Goal: Task Accomplishment & Management: Manage account settings

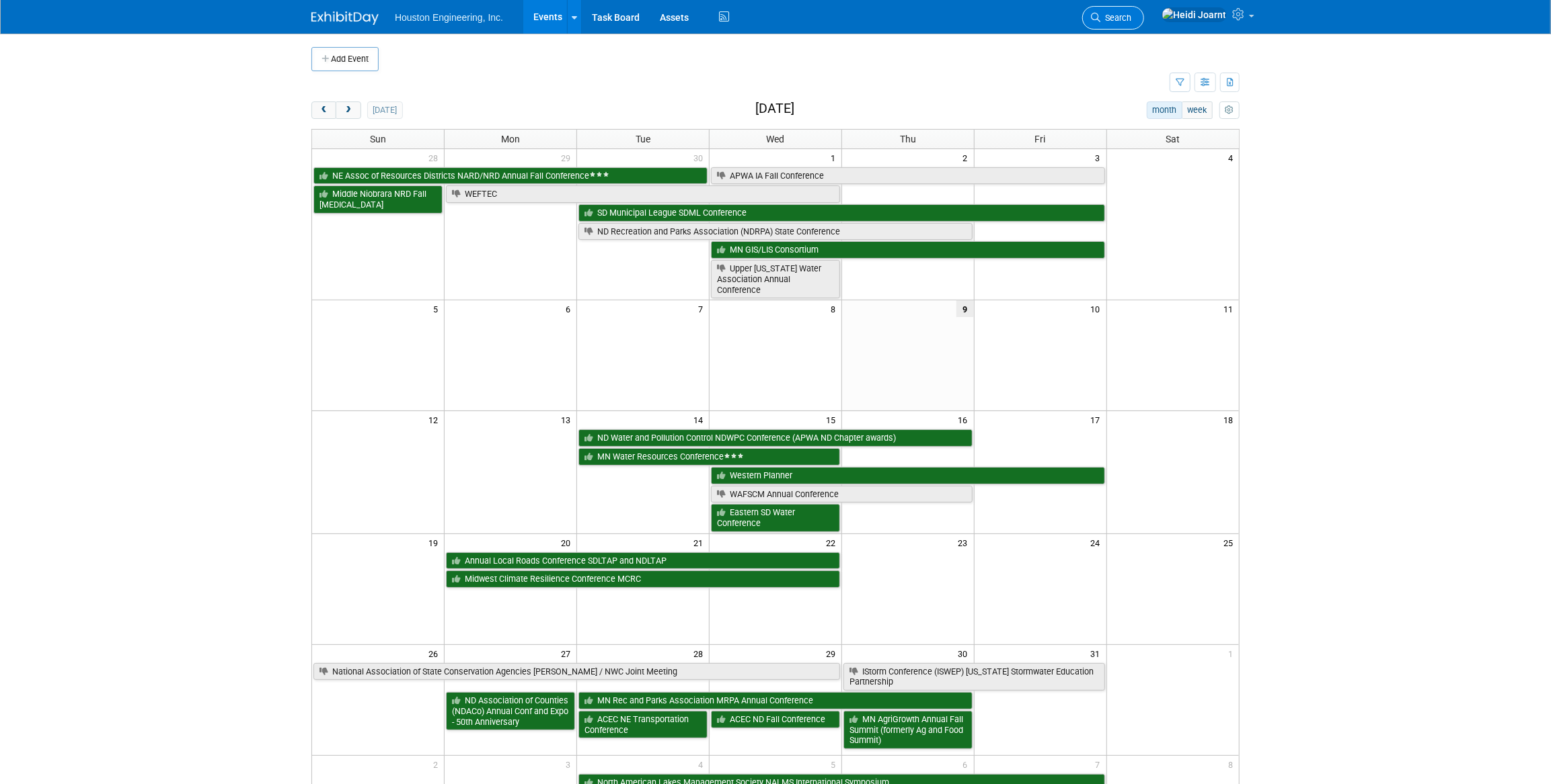
click at [1131, 18] on span "Search" at bounding box center [1116, 17] width 31 height 10
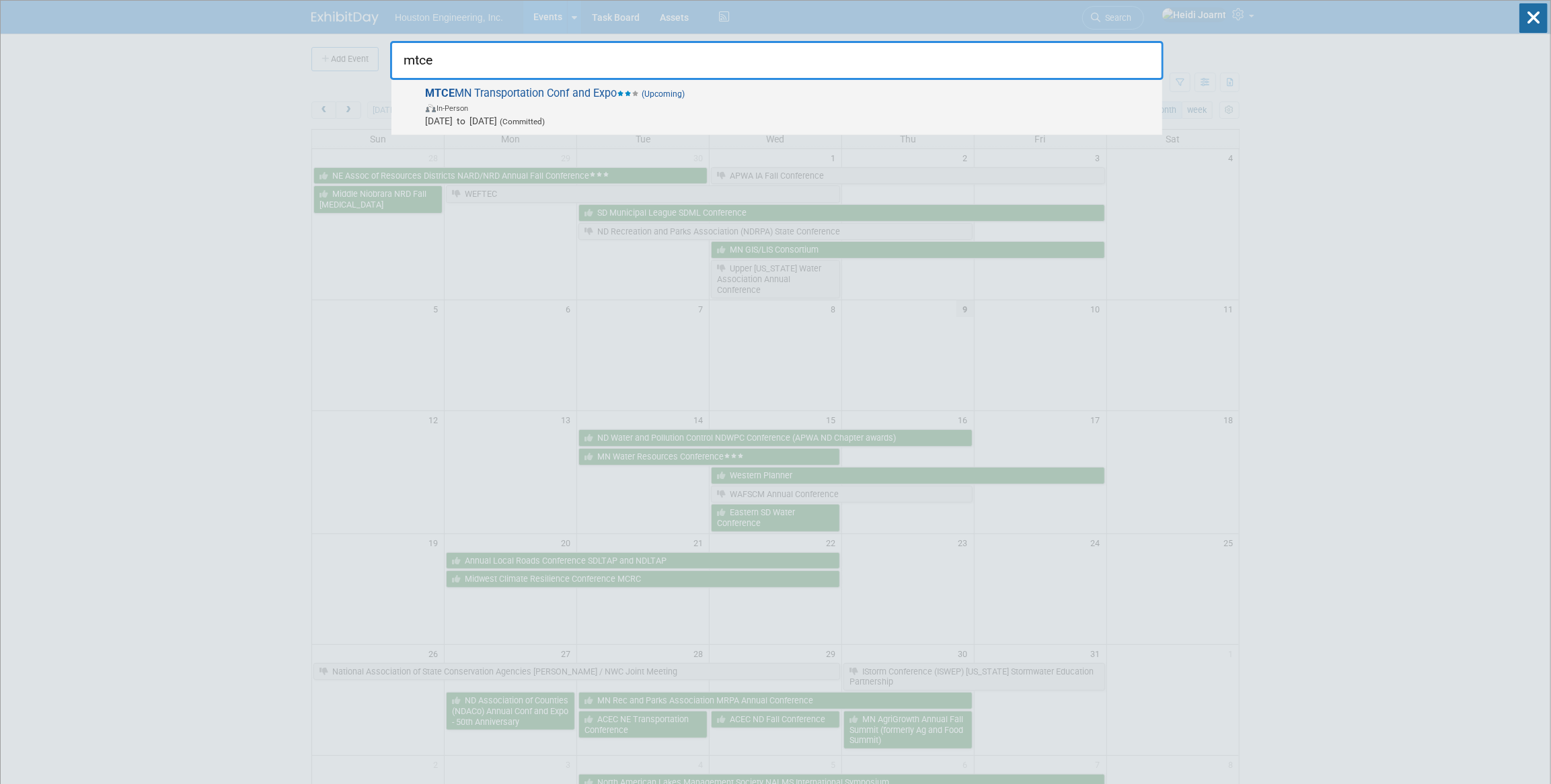
type input "mtce"
click at [842, 97] on span "MTCE MN Transportation Conf and Expo (Upcoming) In-Person Mar 18, 2026 to Mar 2…" at bounding box center [788, 107] width 734 height 41
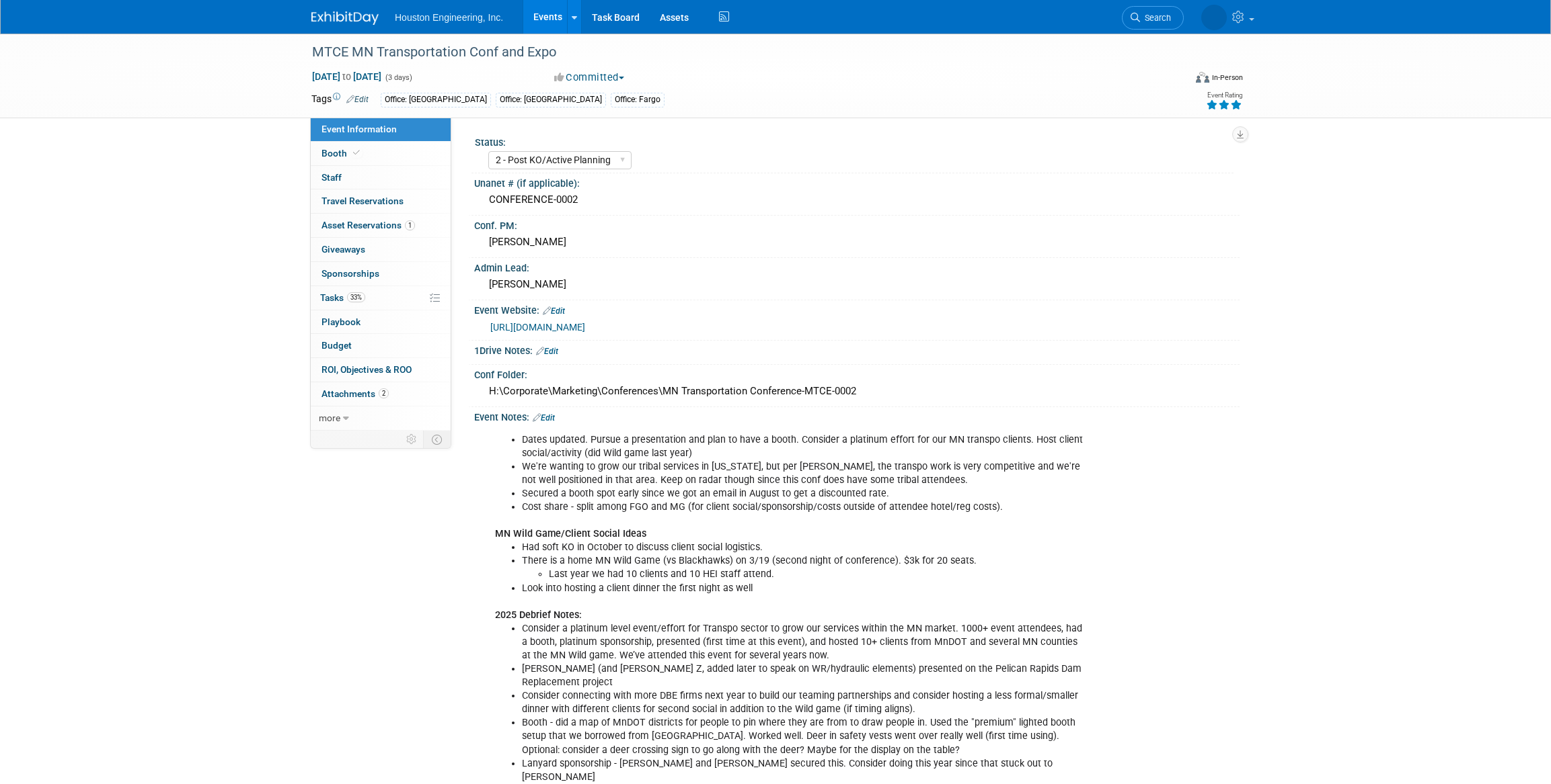
select select "2 - Post KO/Active Planning"
select select "Pending"
select select "Transportation"
click at [555, 352] on link "Edit" at bounding box center [547, 352] width 22 height 9
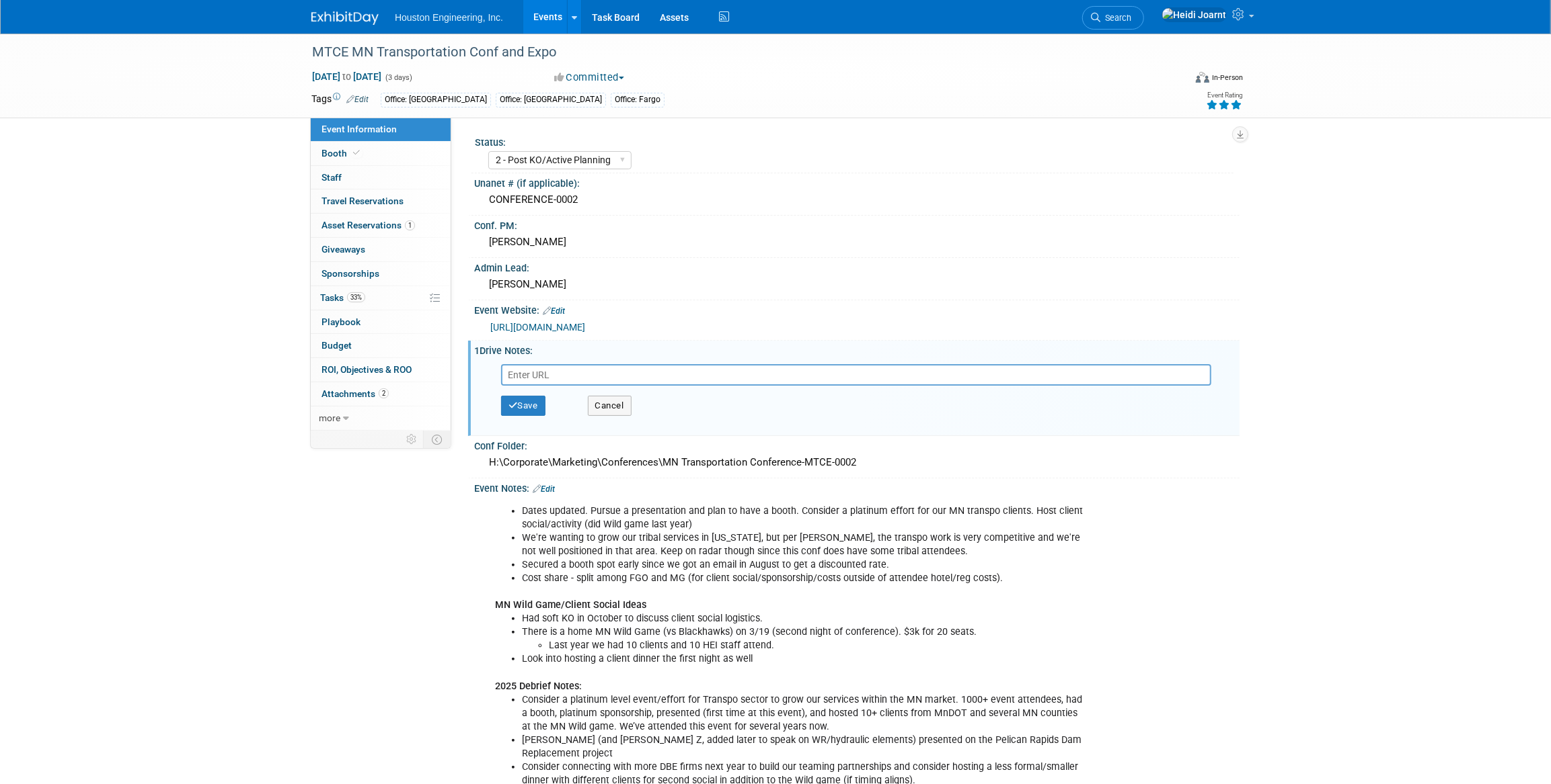
click at [540, 371] on input "text" at bounding box center [856, 375] width 710 height 22
type input "Cost estimates from last year 2025: $131 per ticket after fees/tax, making the …"
click at [552, 373] on input "text" at bounding box center [856, 375] width 710 height 22
click at [587, 374] on input "text" at bounding box center [856, 375] width 710 height 22
paste input "https://houstoneng-my.sharepoint.com/:x:/p/hjoarnt/EQ0rGO-5d21OiHhhp49252cBmNPb…"
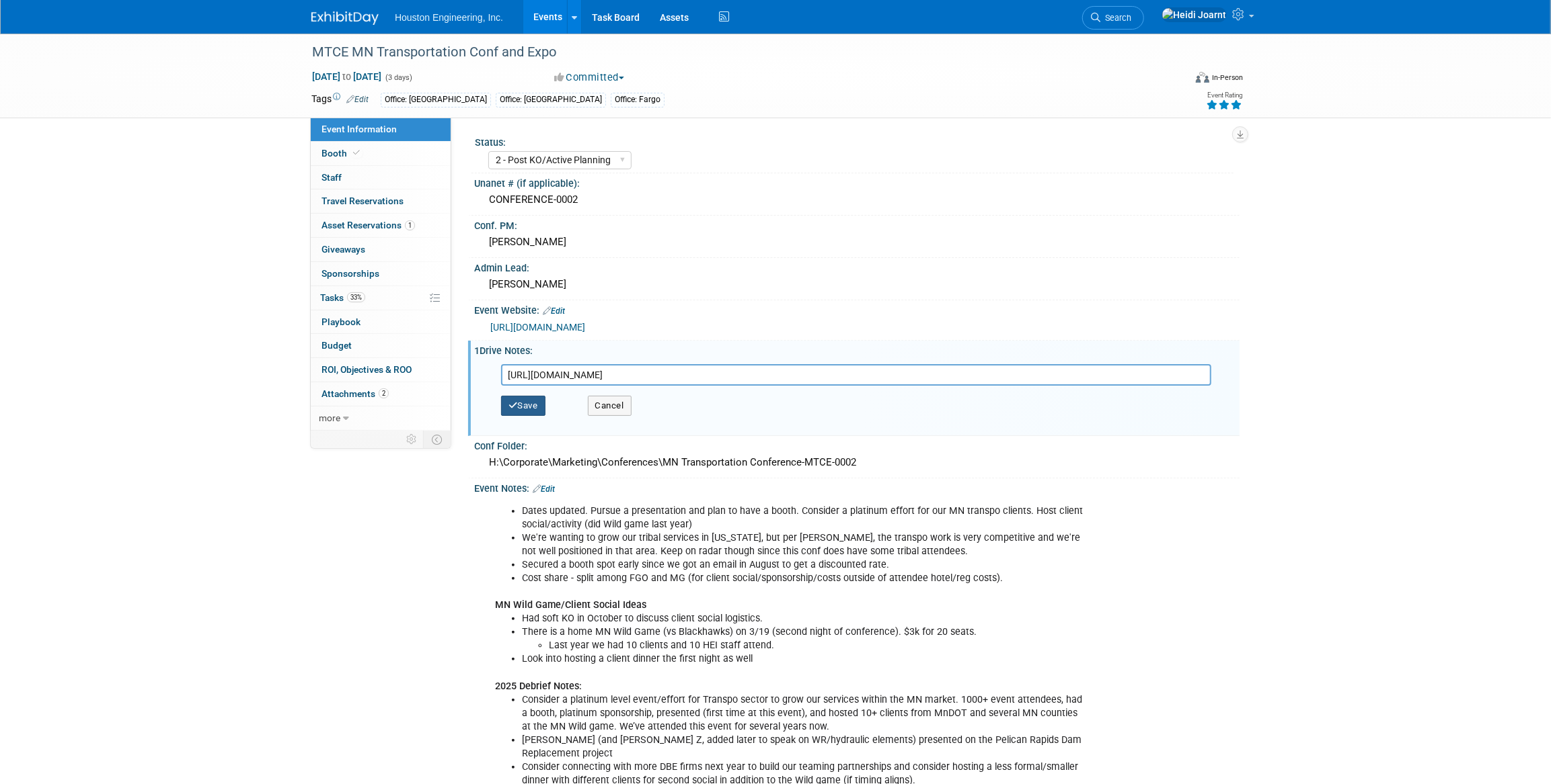
type input "https://houstoneng-my.sharepoint.com/:x:/p/hjoarnt/EQ0rGO-5d21OiHhhp49252cBmNPb…"
click at [531, 410] on button "Save" at bounding box center [523, 406] width 45 height 20
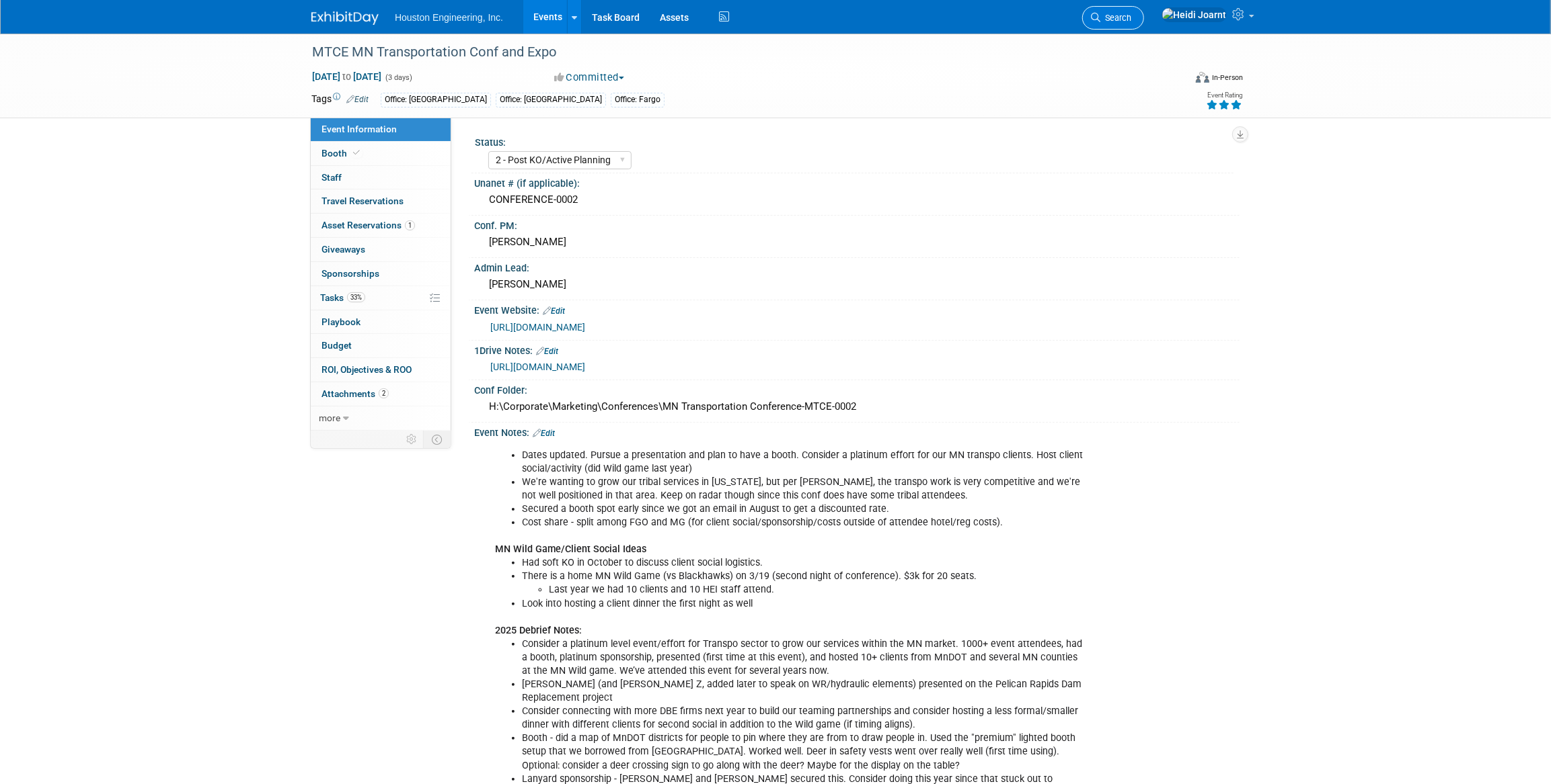
click at [1144, 8] on link "Search" at bounding box center [1112, 18] width 62 height 23
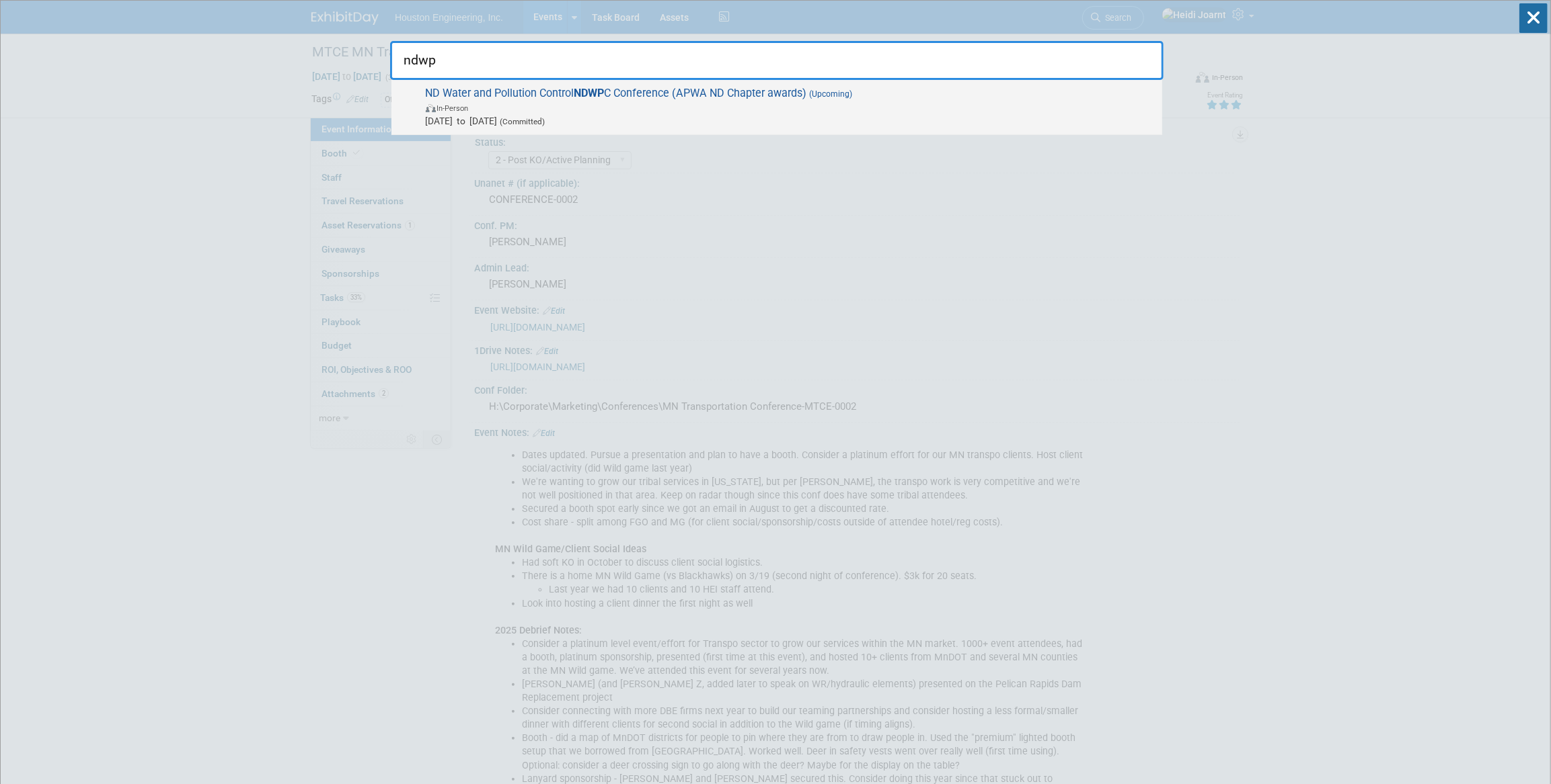
type input "ndwp"
click at [841, 117] on span "Oct 14, 2025 to Oct 16, 2025 (Committed)" at bounding box center [790, 120] width 730 height 13
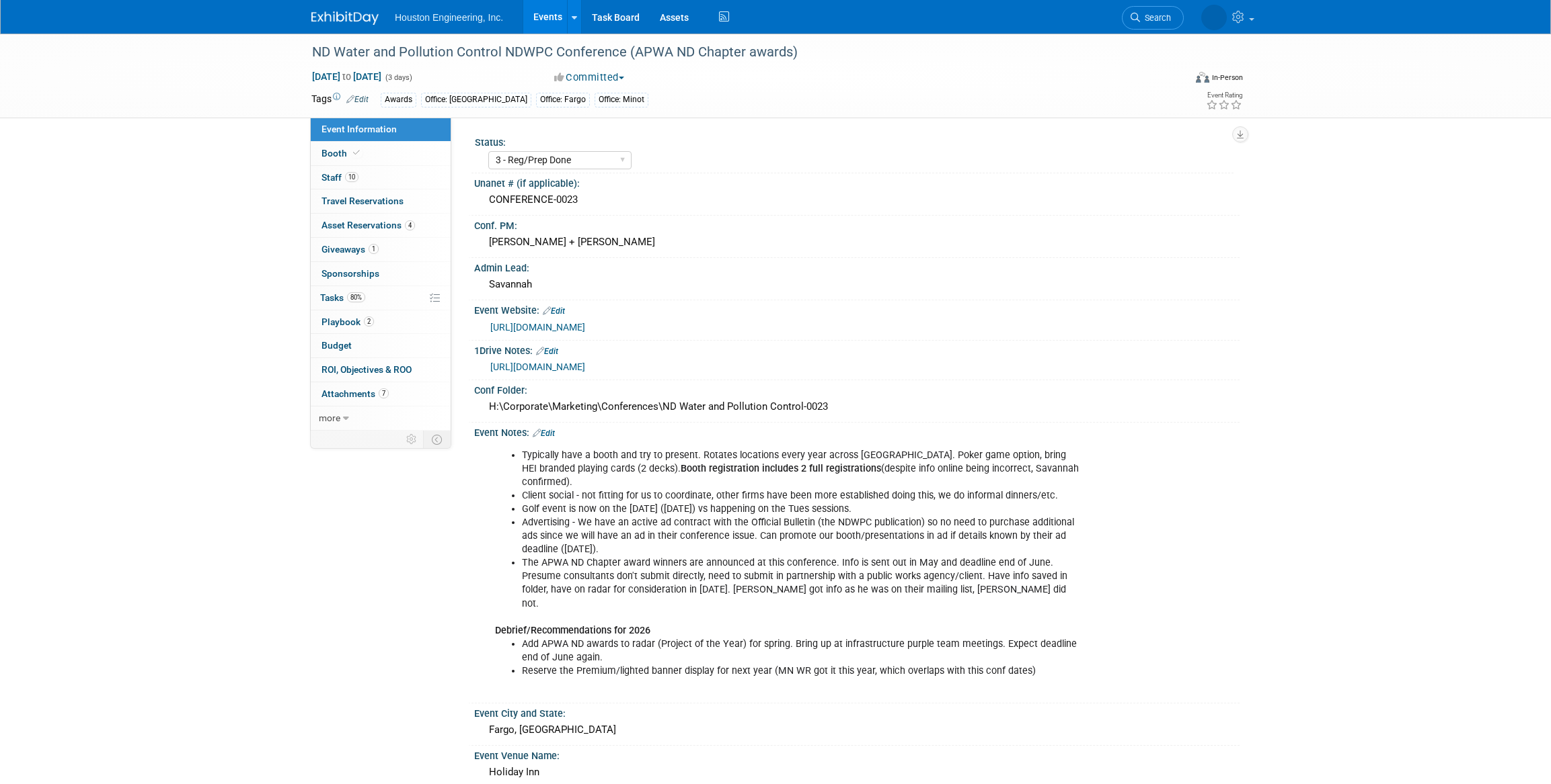
select select "3 - Reg/Prep Done"
select select "Yes"
select select "Mun. Infrastructure"
click at [380, 302] on link "80% Tasks 80%" at bounding box center [380, 298] width 140 height 23
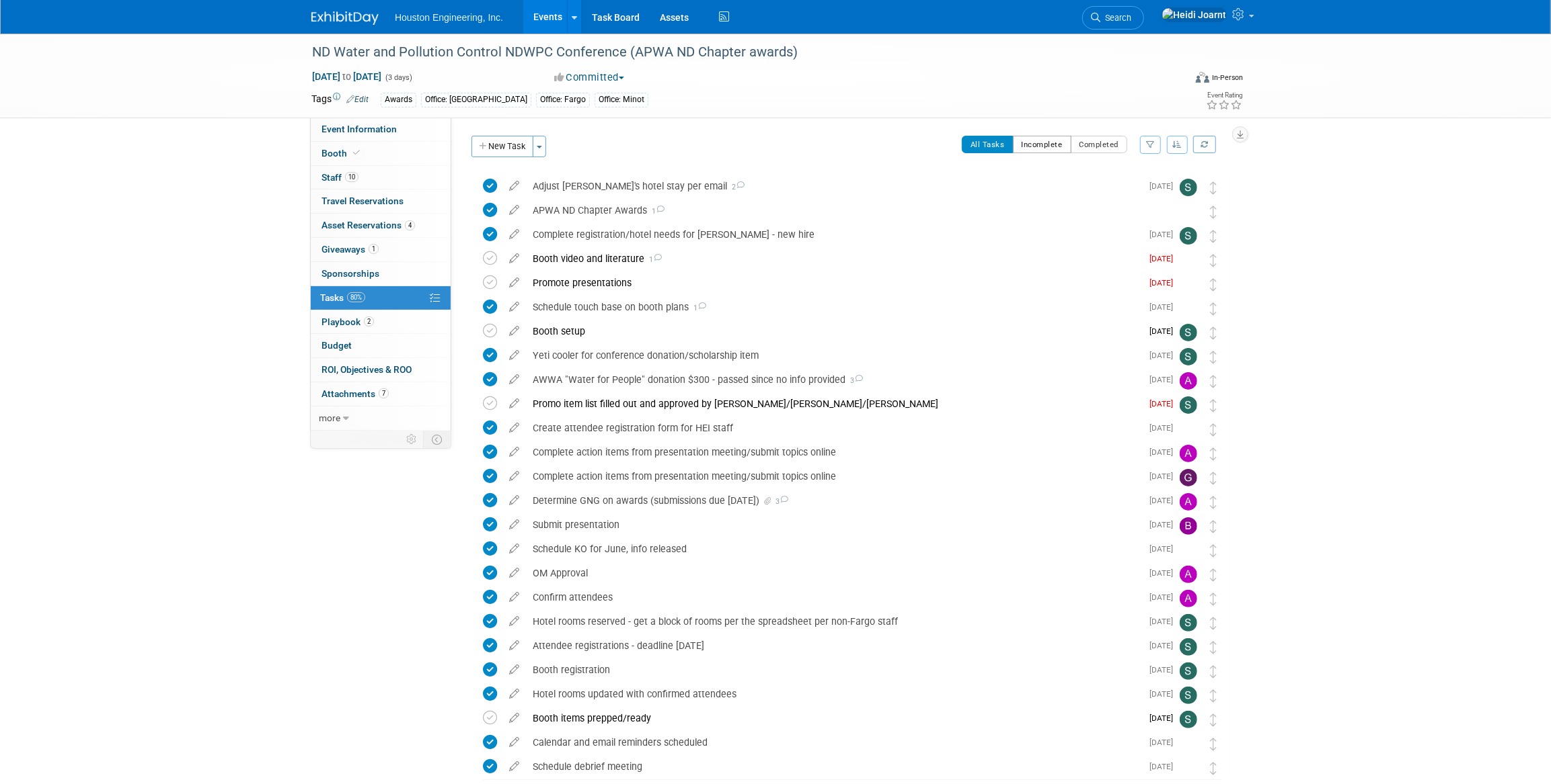
click at [1063, 149] on button "Incomplete" at bounding box center [1042, 145] width 59 height 17
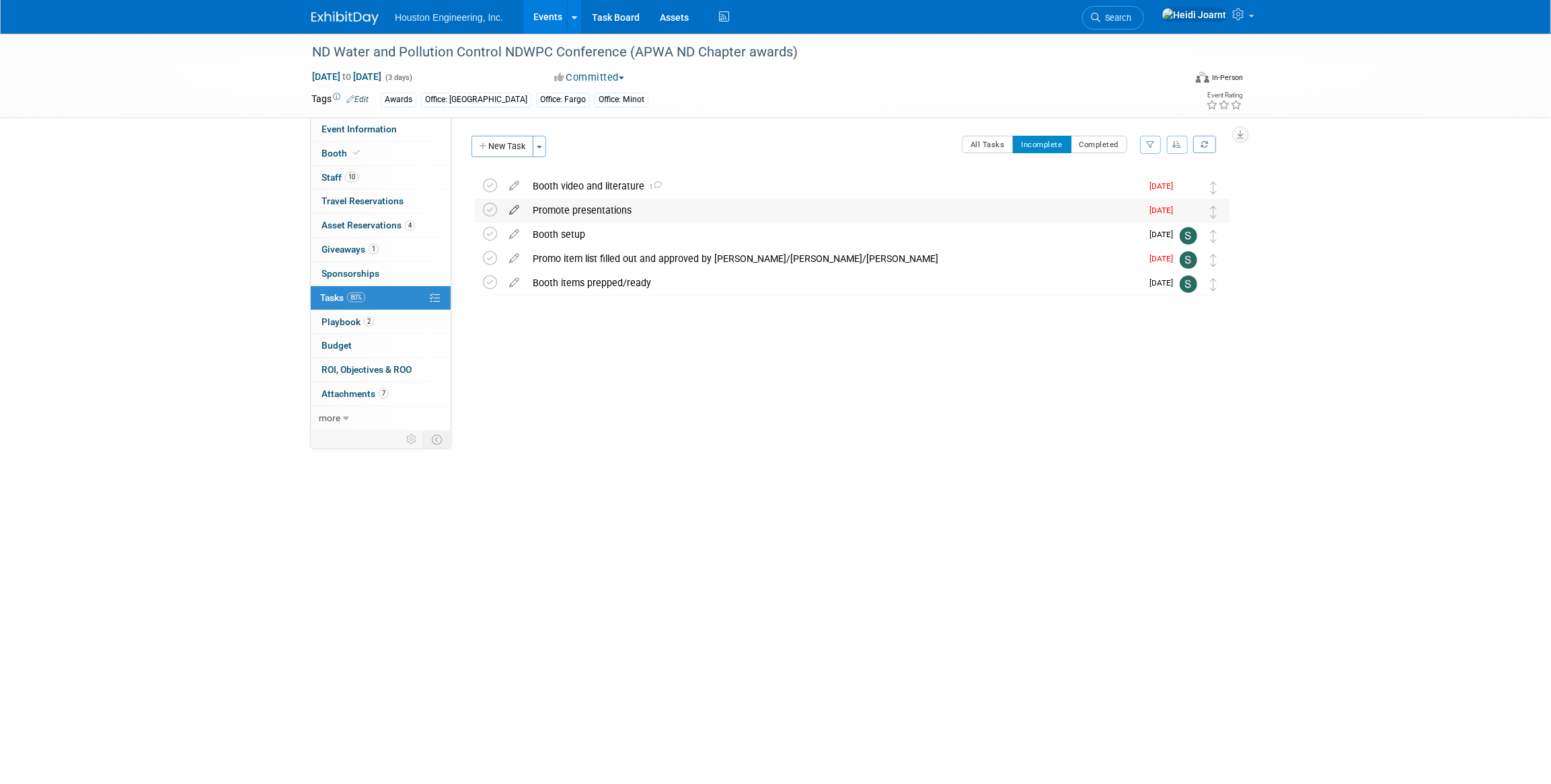
click at [515, 206] on icon at bounding box center [514, 206] width 23 height 16
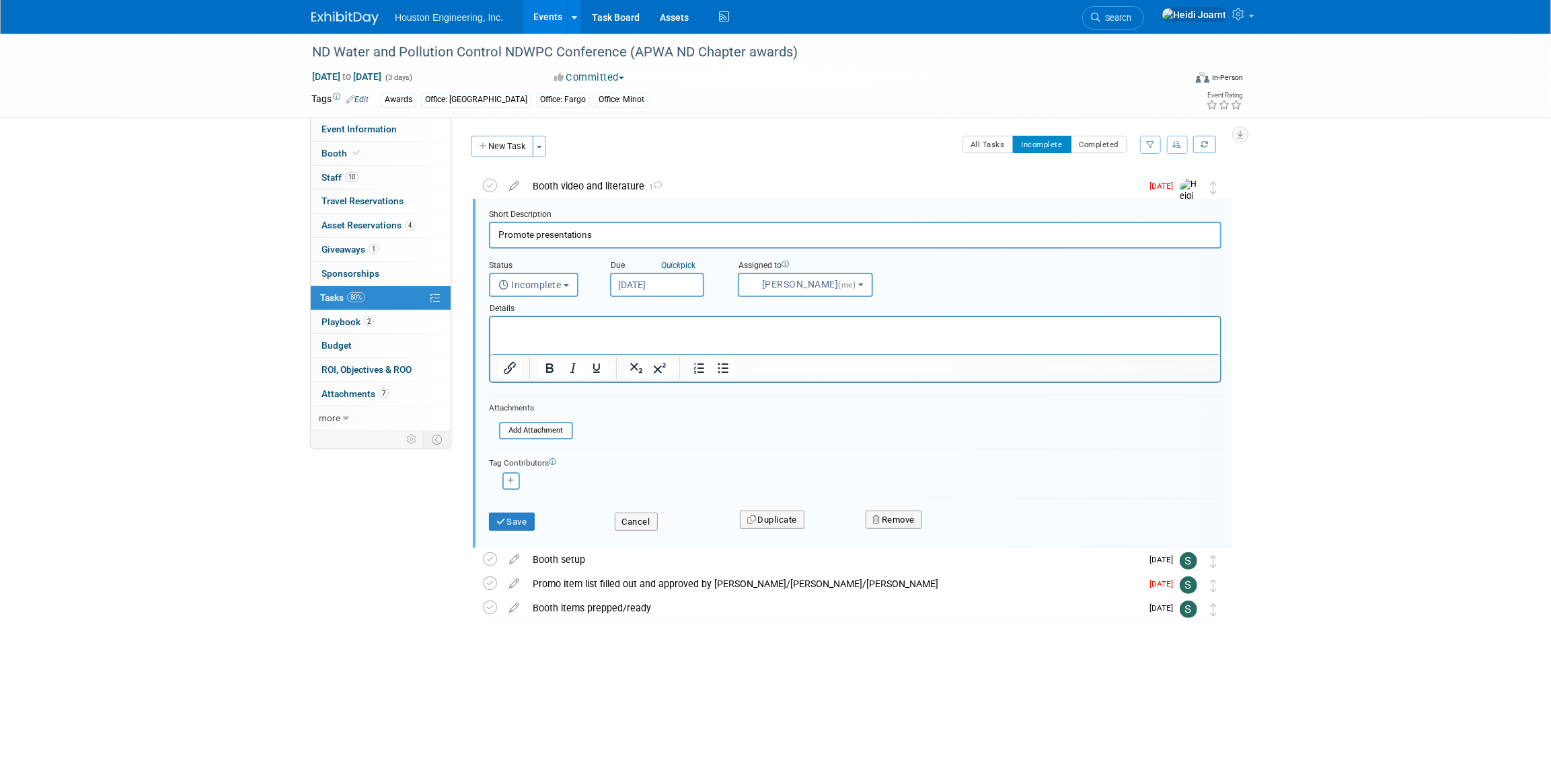
click at [659, 285] on input "Oct 7, 2025" at bounding box center [657, 285] width 94 height 24
click at [783, 385] on span "10" at bounding box center [773, 381] width 27 height 27
type input "Oct 10, 2025"
click at [509, 520] on button "Save" at bounding box center [512, 522] width 45 height 19
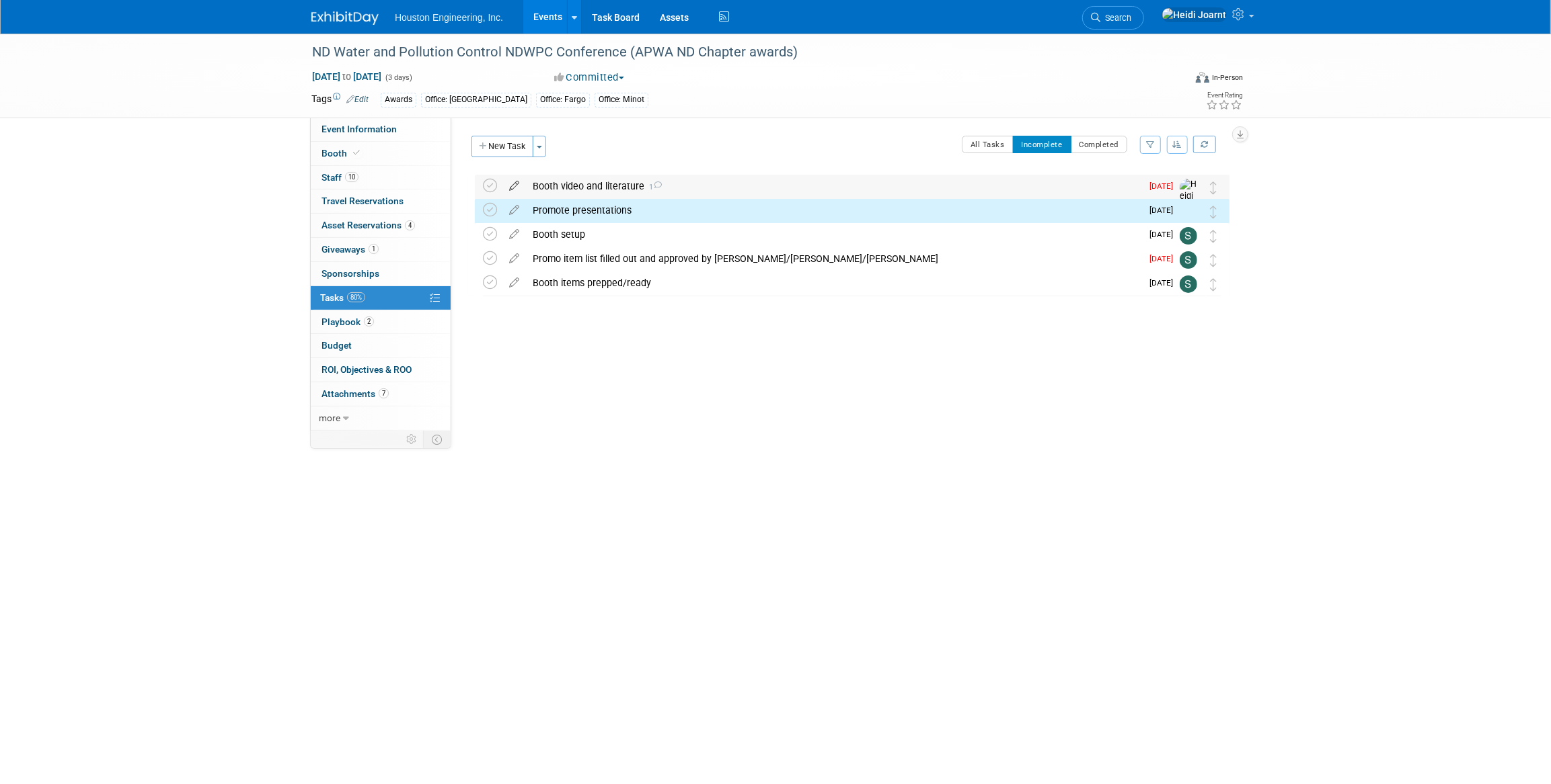
click at [512, 183] on icon at bounding box center [514, 183] width 23 height 16
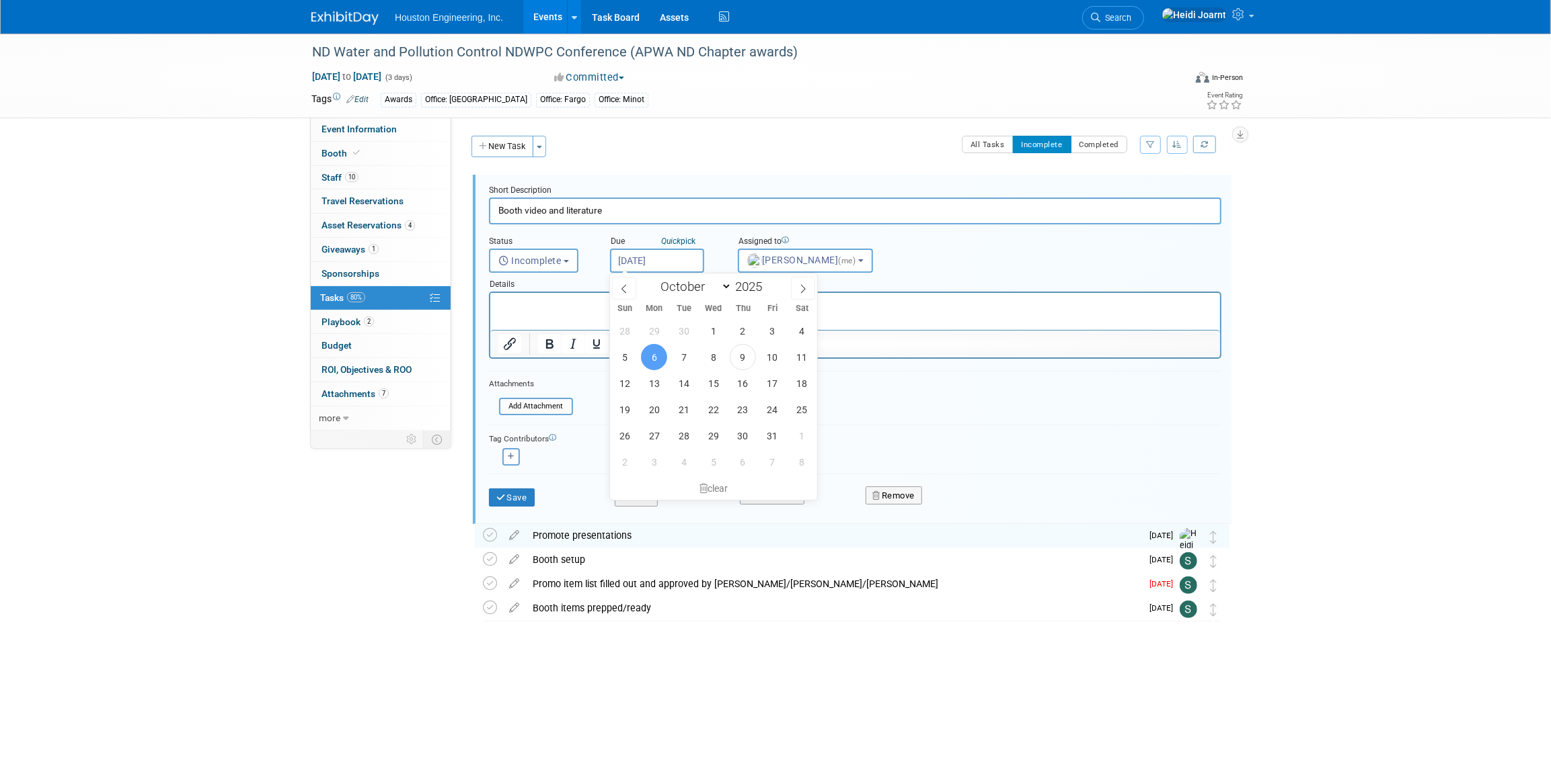
click at [648, 263] on input "Oct 6, 2025" at bounding box center [657, 260] width 94 height 24
click at [773, 358] on span "10" at bounding box center [773, 357] width 27 height 27
type input "Oct 10, 2025"
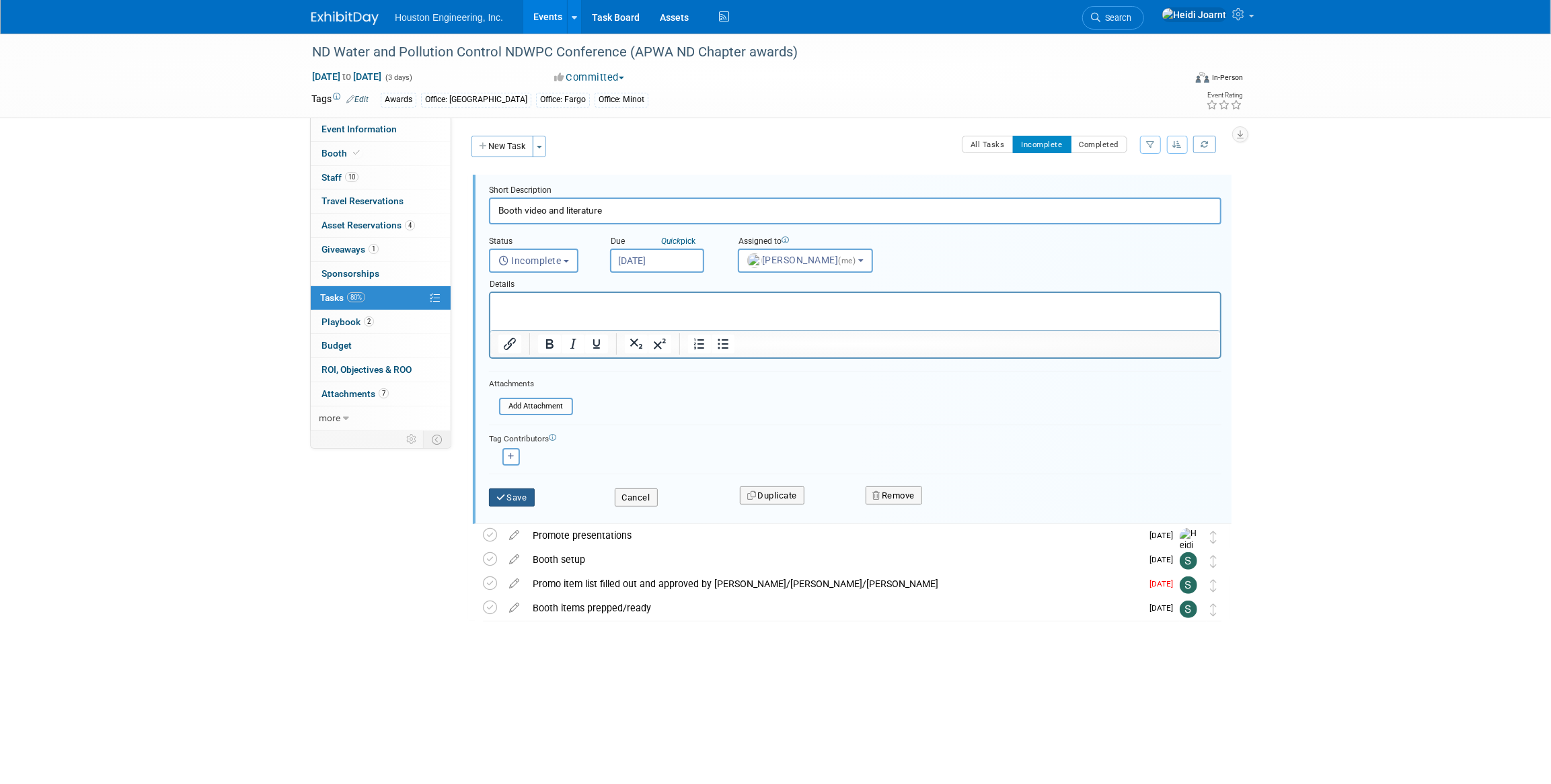
click at [526, 491] on button "Save" at bounding box center [512, 498] width 45 height 19
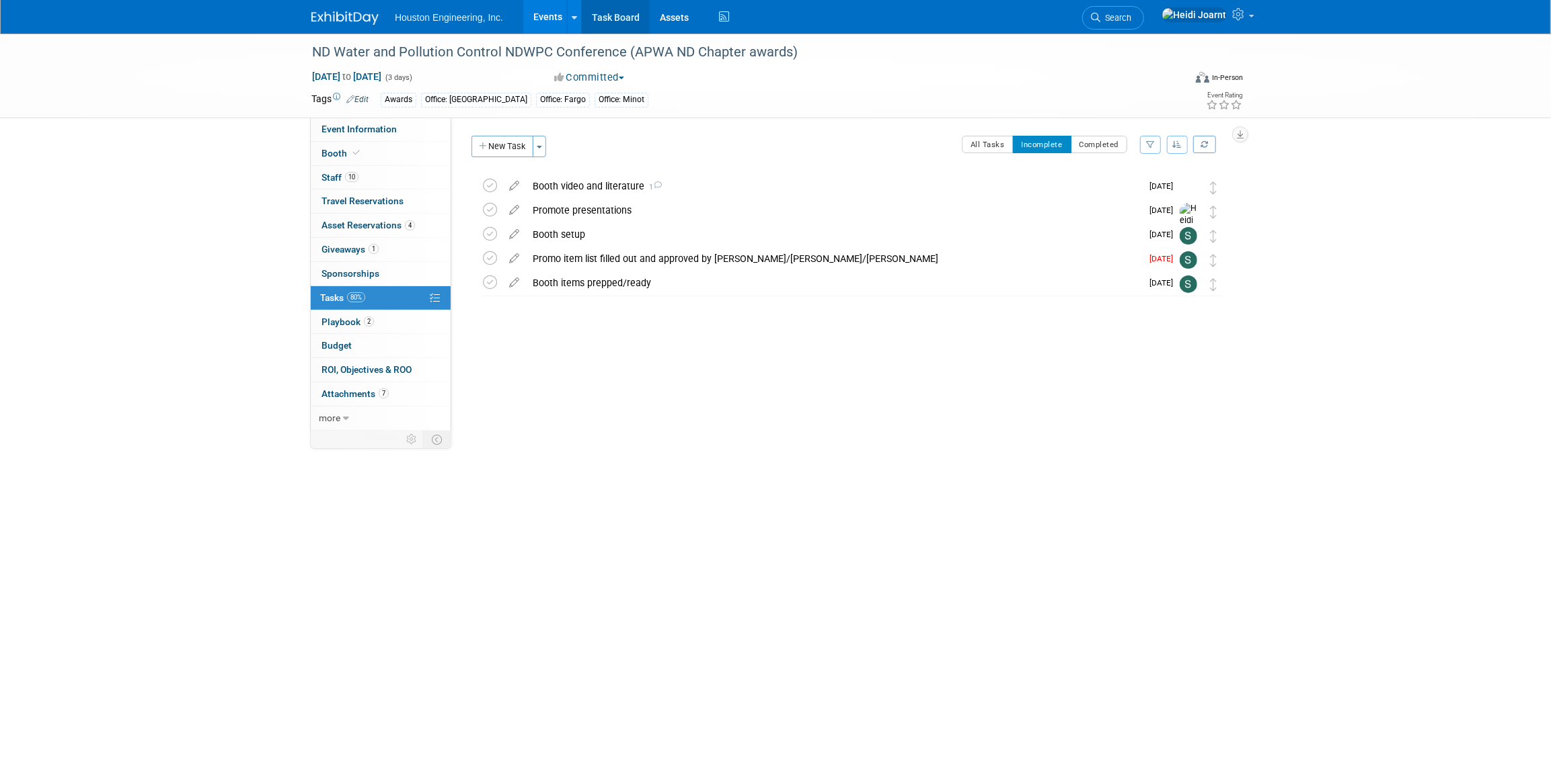
click at [640, 16] on link "Task Board" at bounding box center [616, 16] width 68 height 34
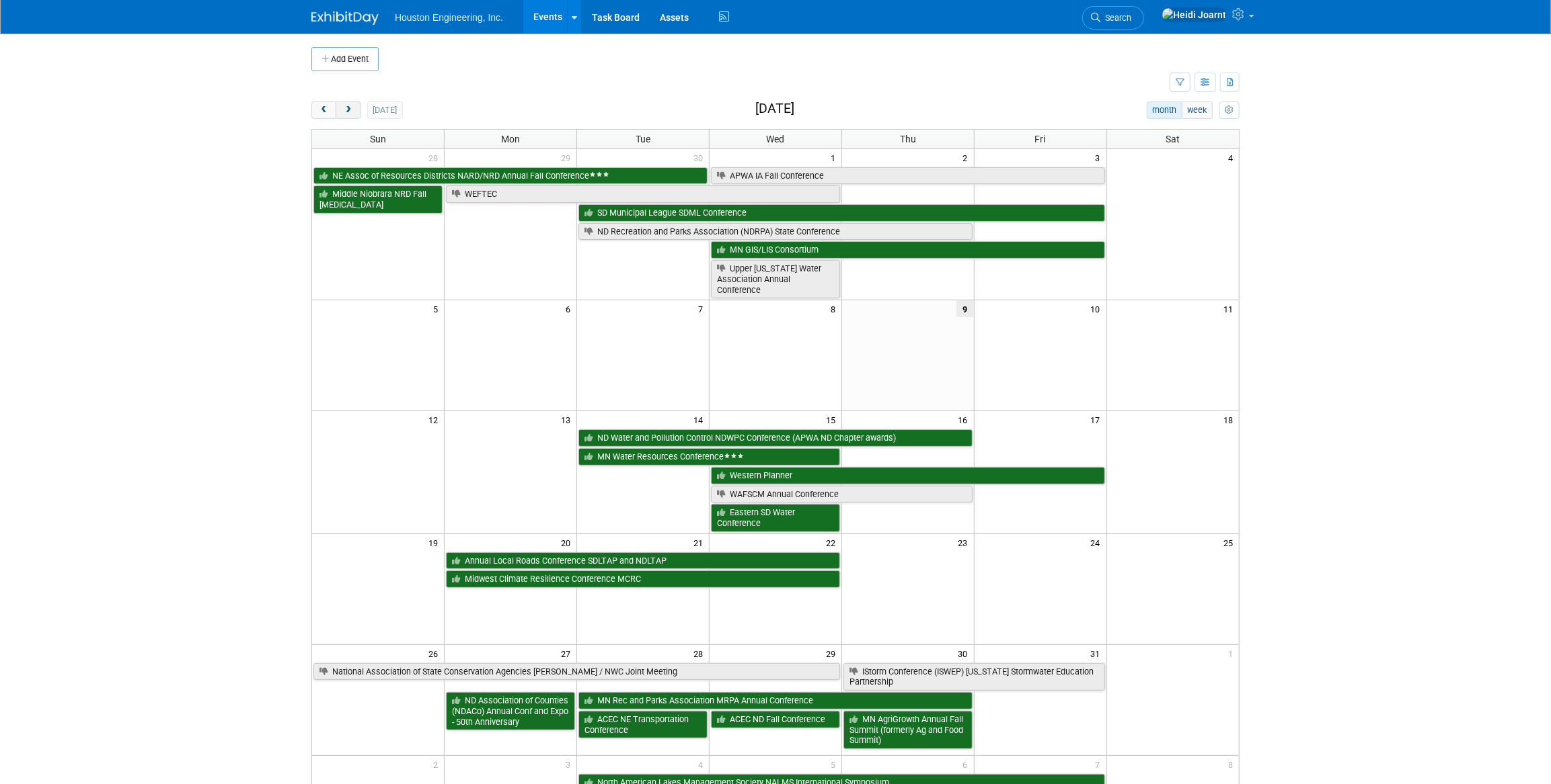
click at [355, 110] on button "next" at bounding box center [348, 110] width 25 height 17
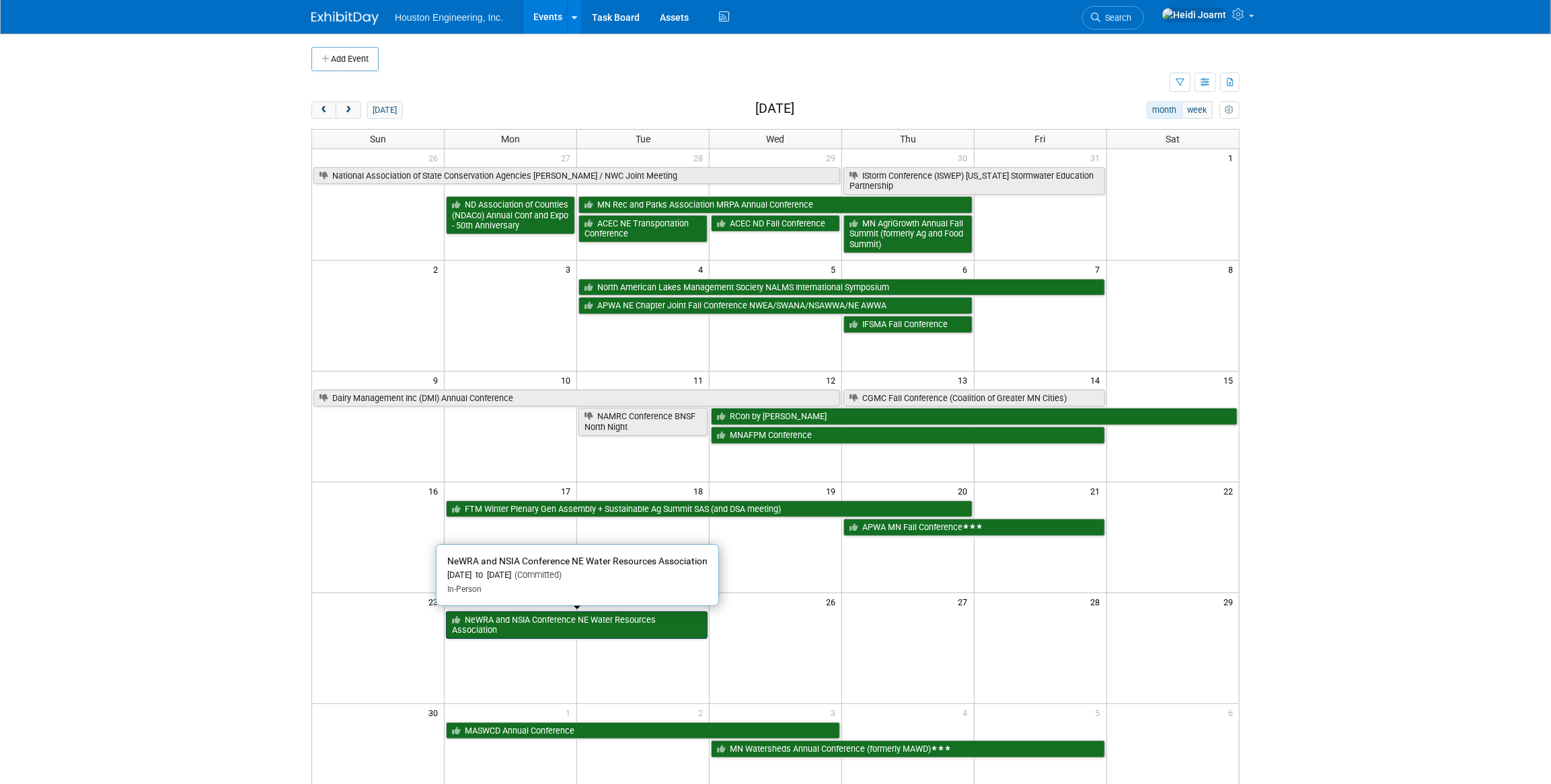
click at [535, 635] on link "NeWRA and NSIA Conference NE Water Resources Association" at bounding box center [576, 625] width 261 height 27
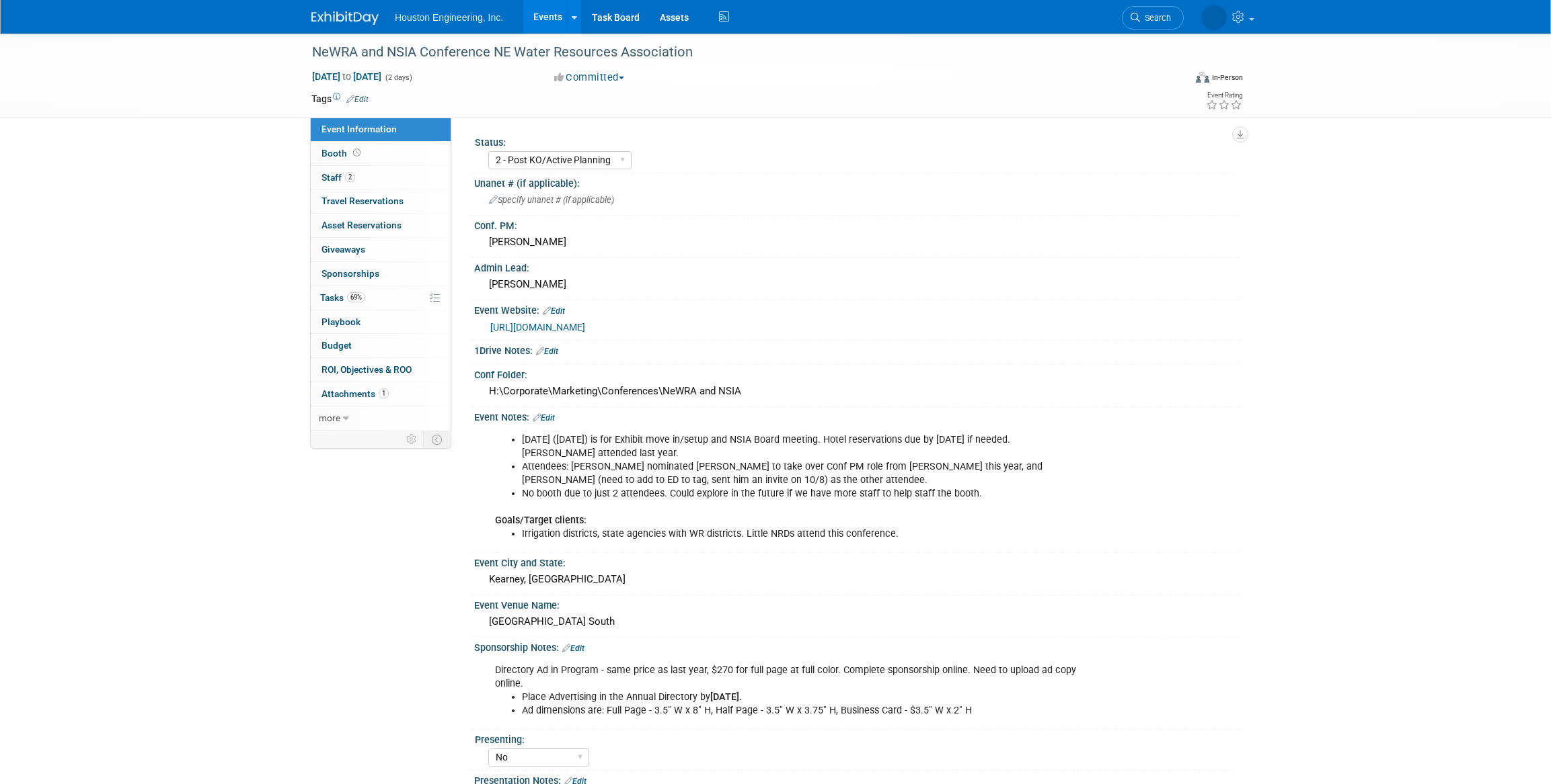
select select "2 - Post KO/Active Planning"
select select "No"
select select "Water Resources"
click at [372, 295] on link "69% Tasks 69%" at bounding box center [380, 298] width 140 height 23
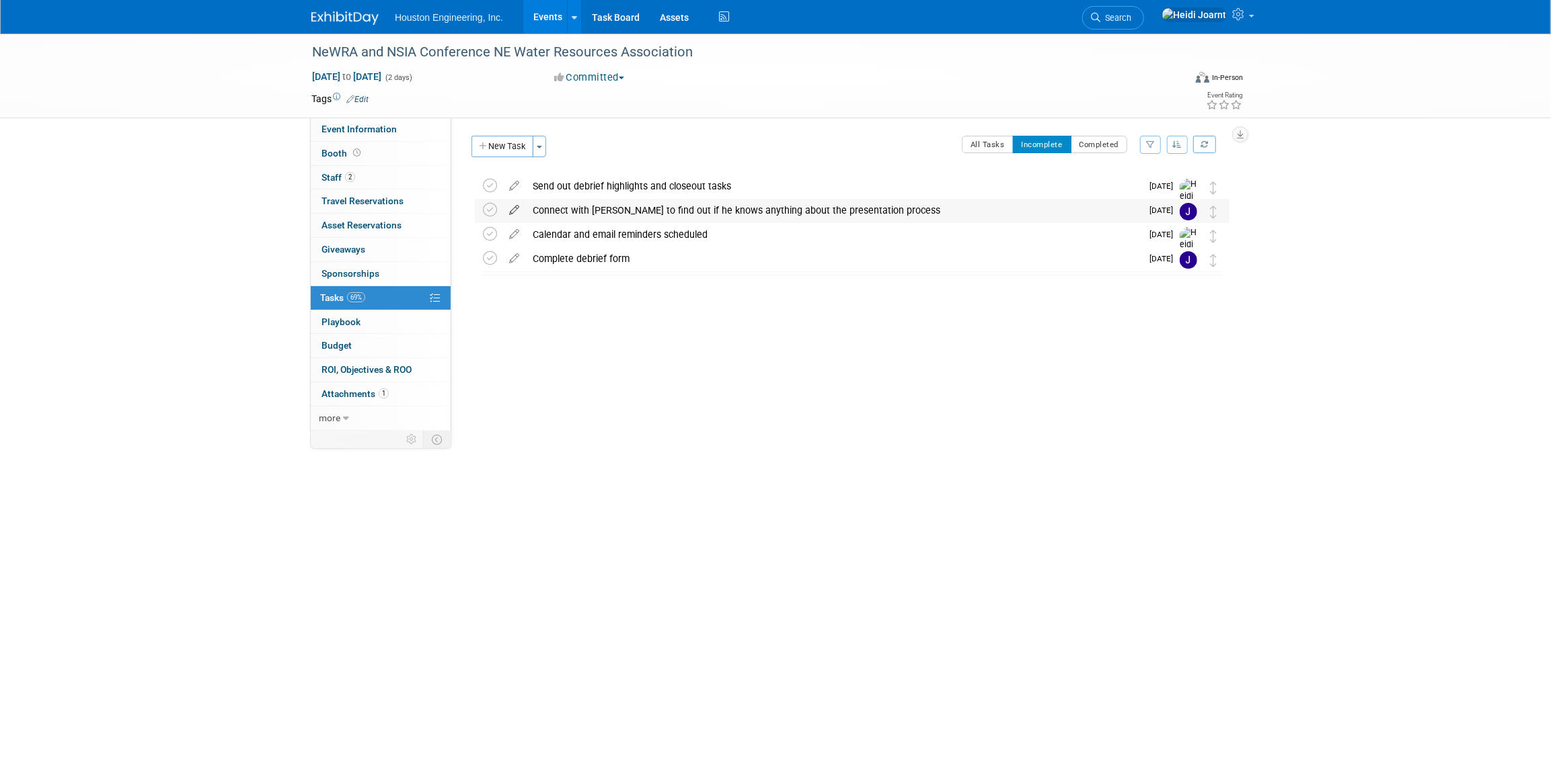
click at [508, 209] on icon at bounding box center [514, 206] width 23 height 16
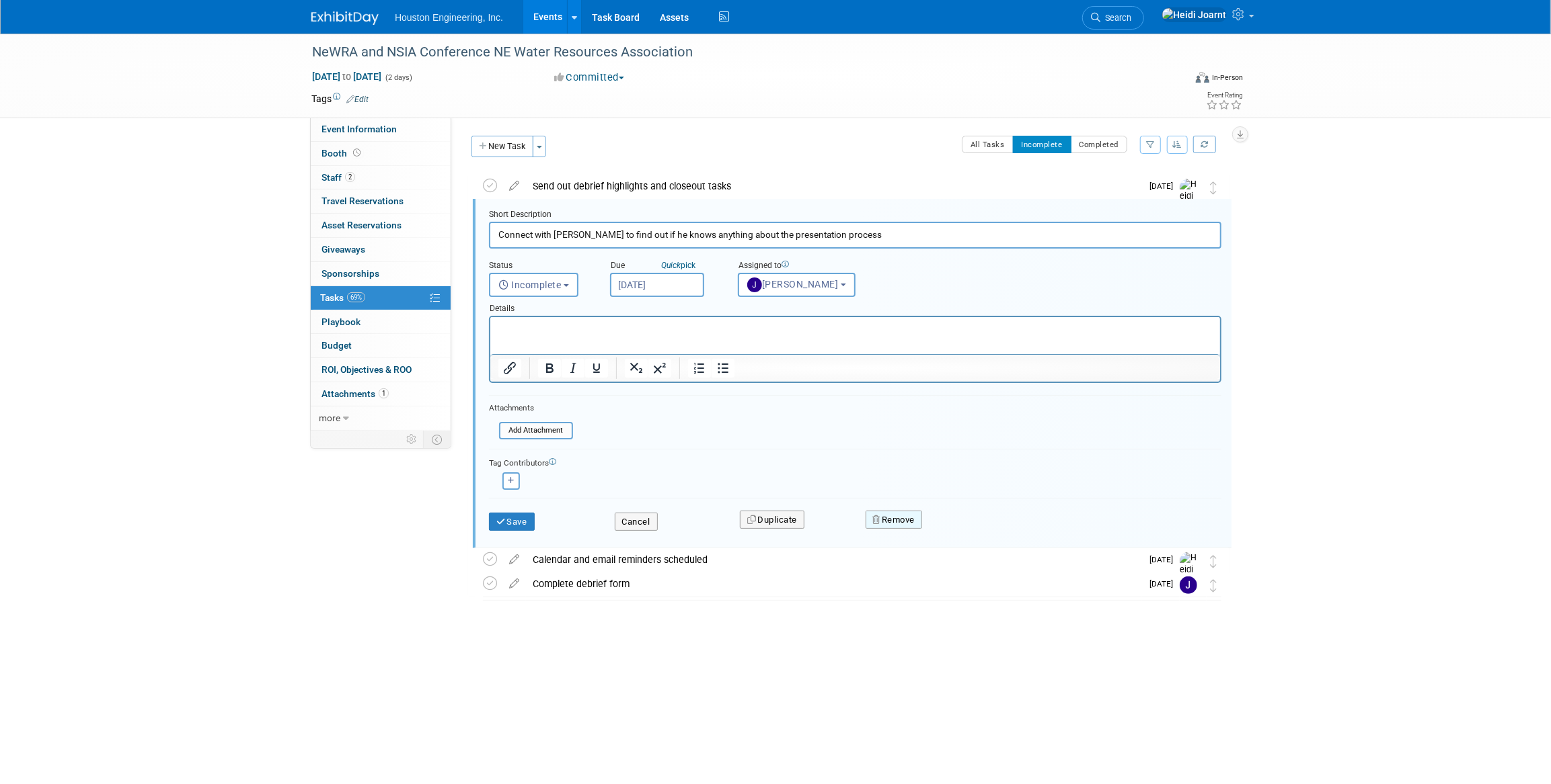
click at [892, 517] on button "Remove" at bounding box center [894, 520] width 57 height 19
click at [968, 532] on link "Yes" at bounding box center [969, 531] width 39 height 22
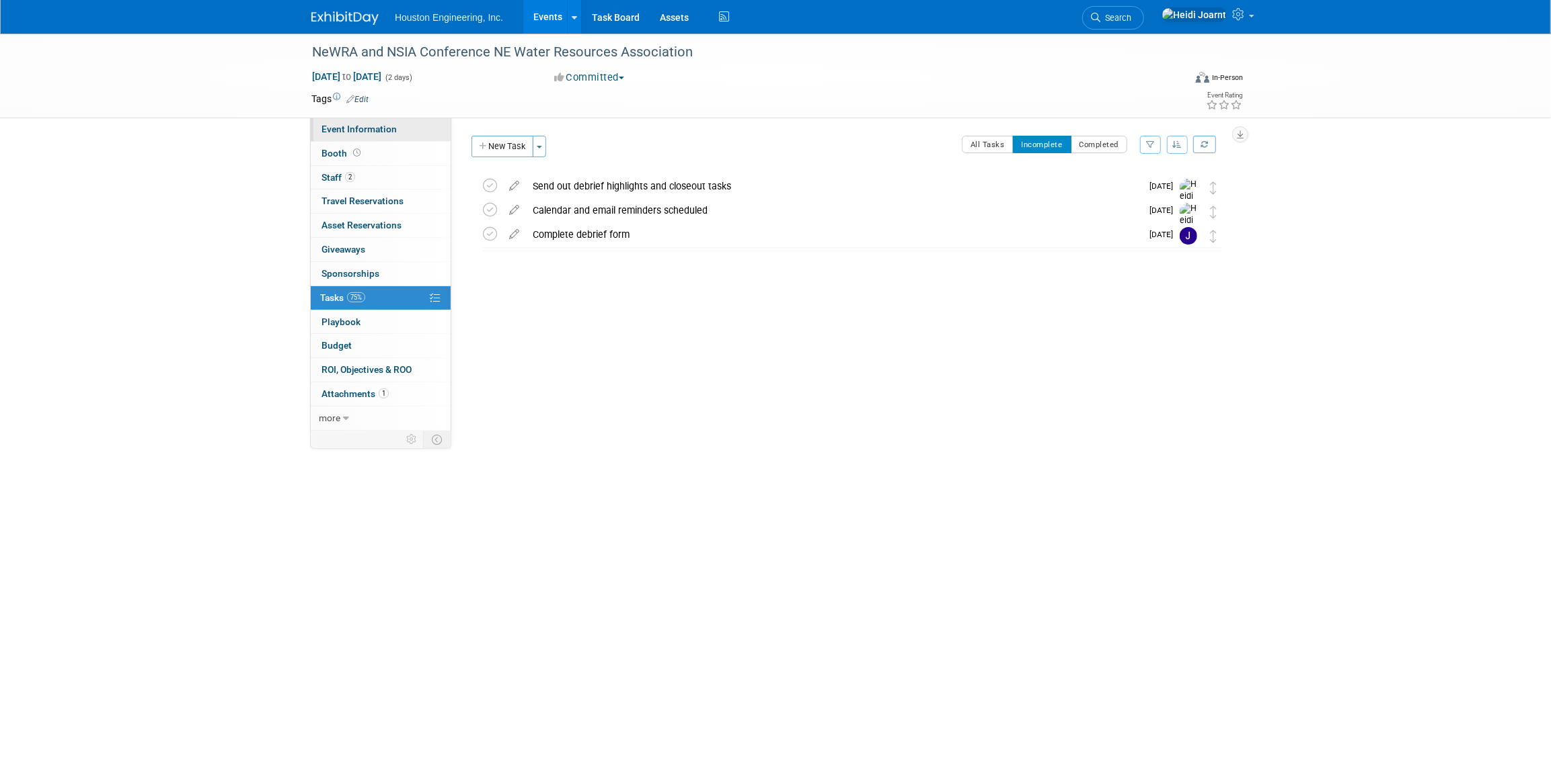
click at [382, 133] on span "Event Information" at bounding box center [359, 129] width 75 height 11
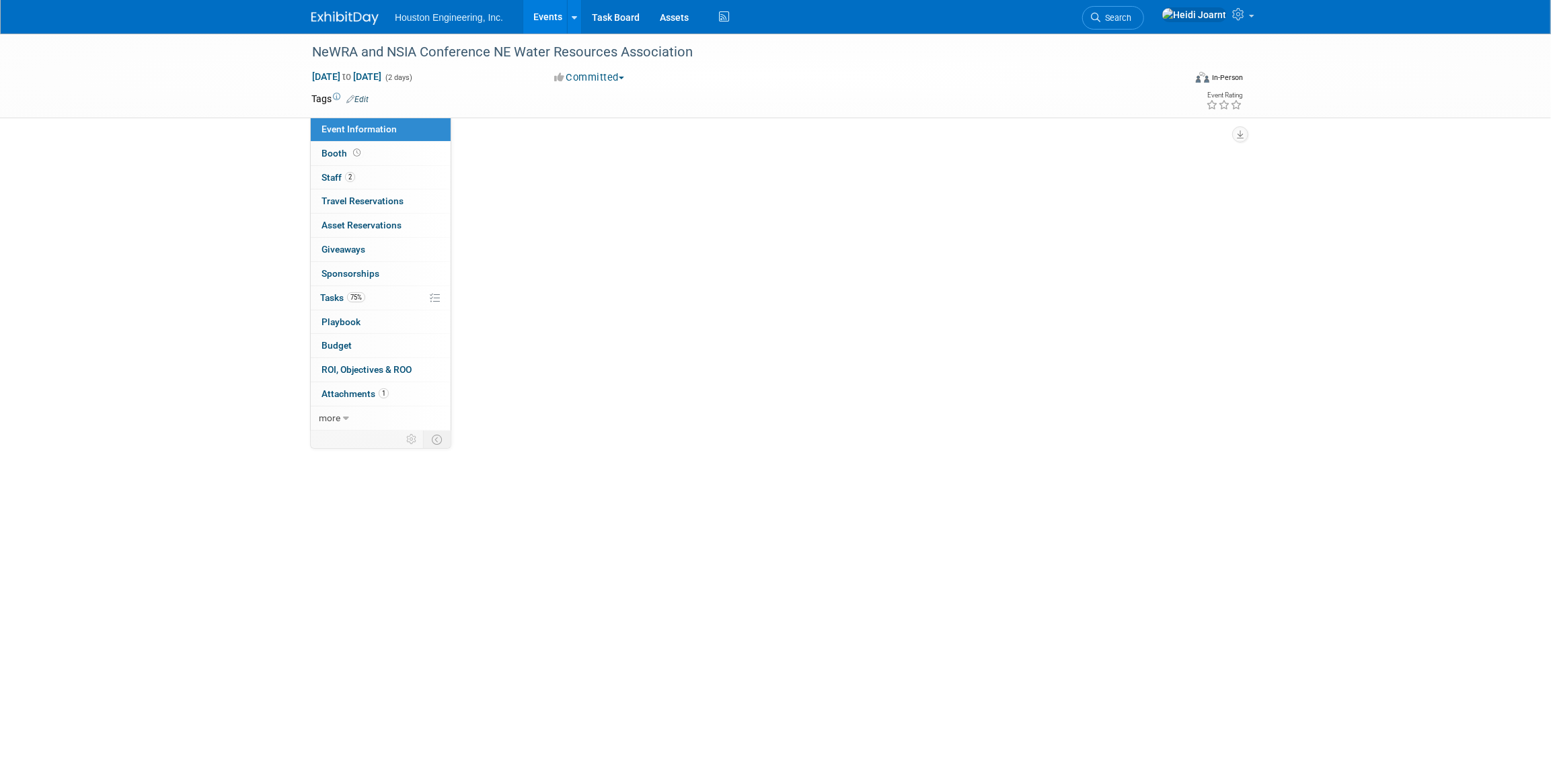
select select "2 - Post KO/Active Planning"
select select "No"
select select "Water Resources"
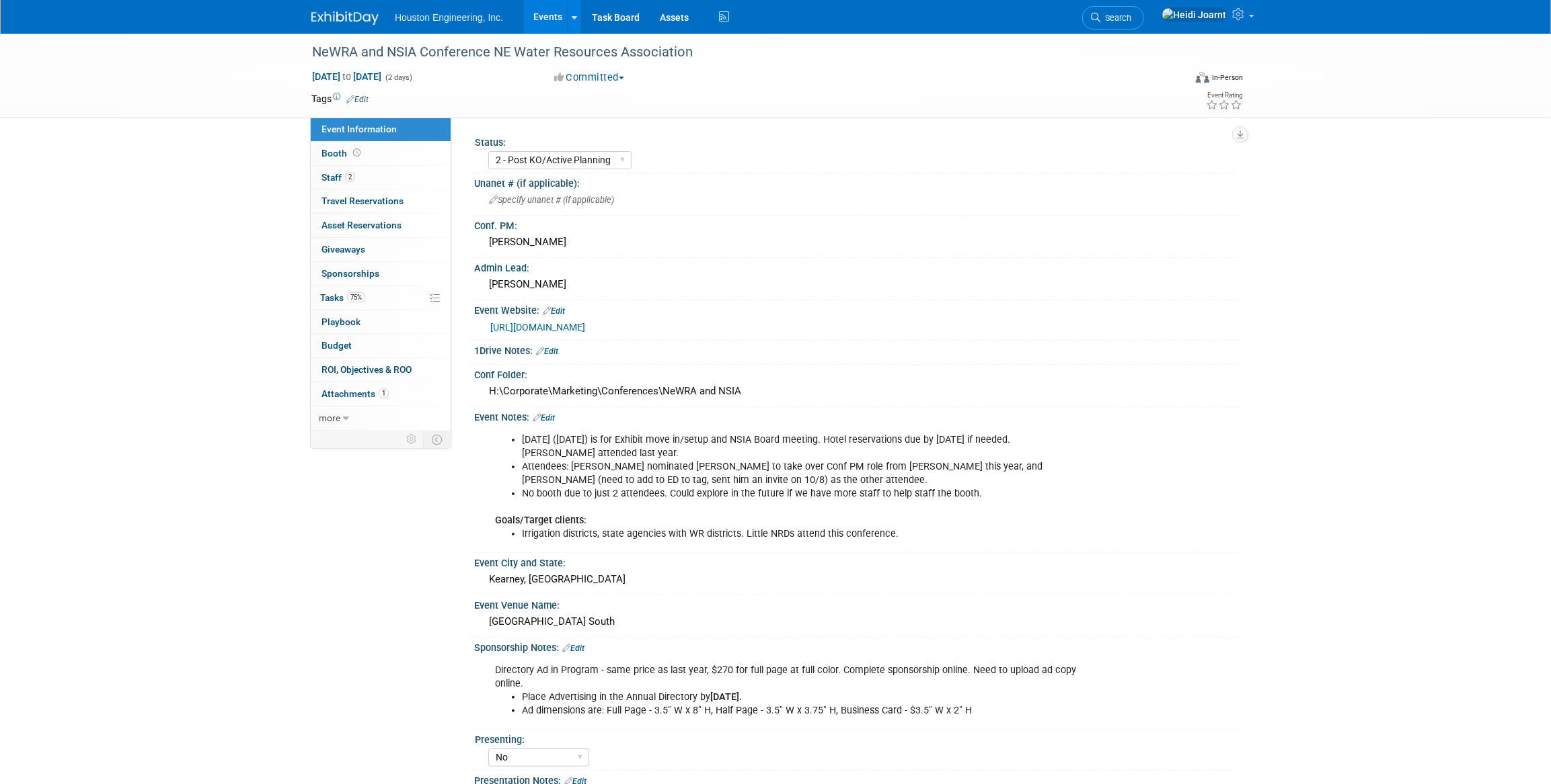
click at [555, 13] on link "Events" at bounding box center [548, 16] width 49 height 34
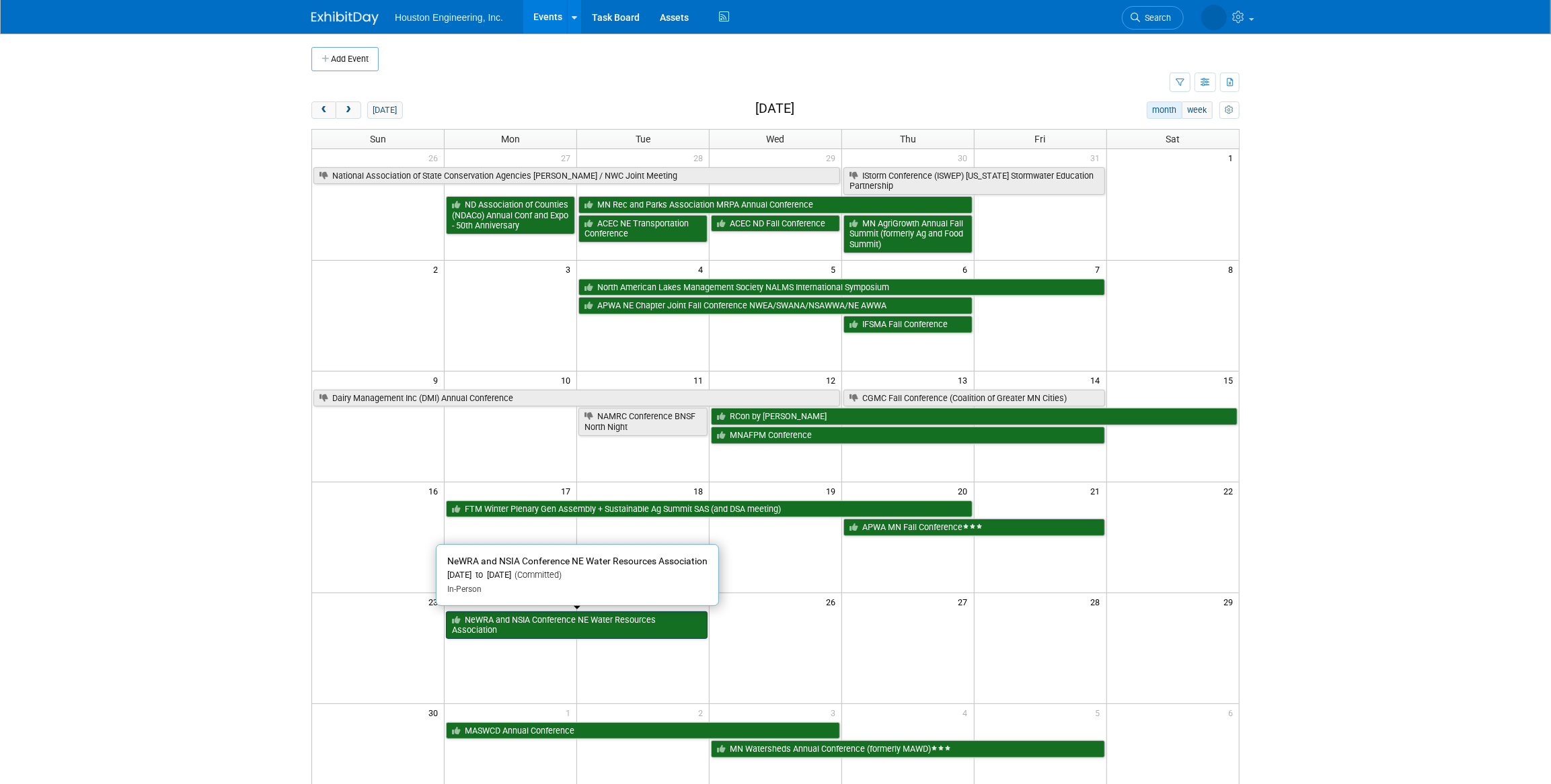
click at [522, 621] on link "NeWRA and NSIA Conference NE Water Resources Association" at bounding box center [576, 625] width 261 height 27
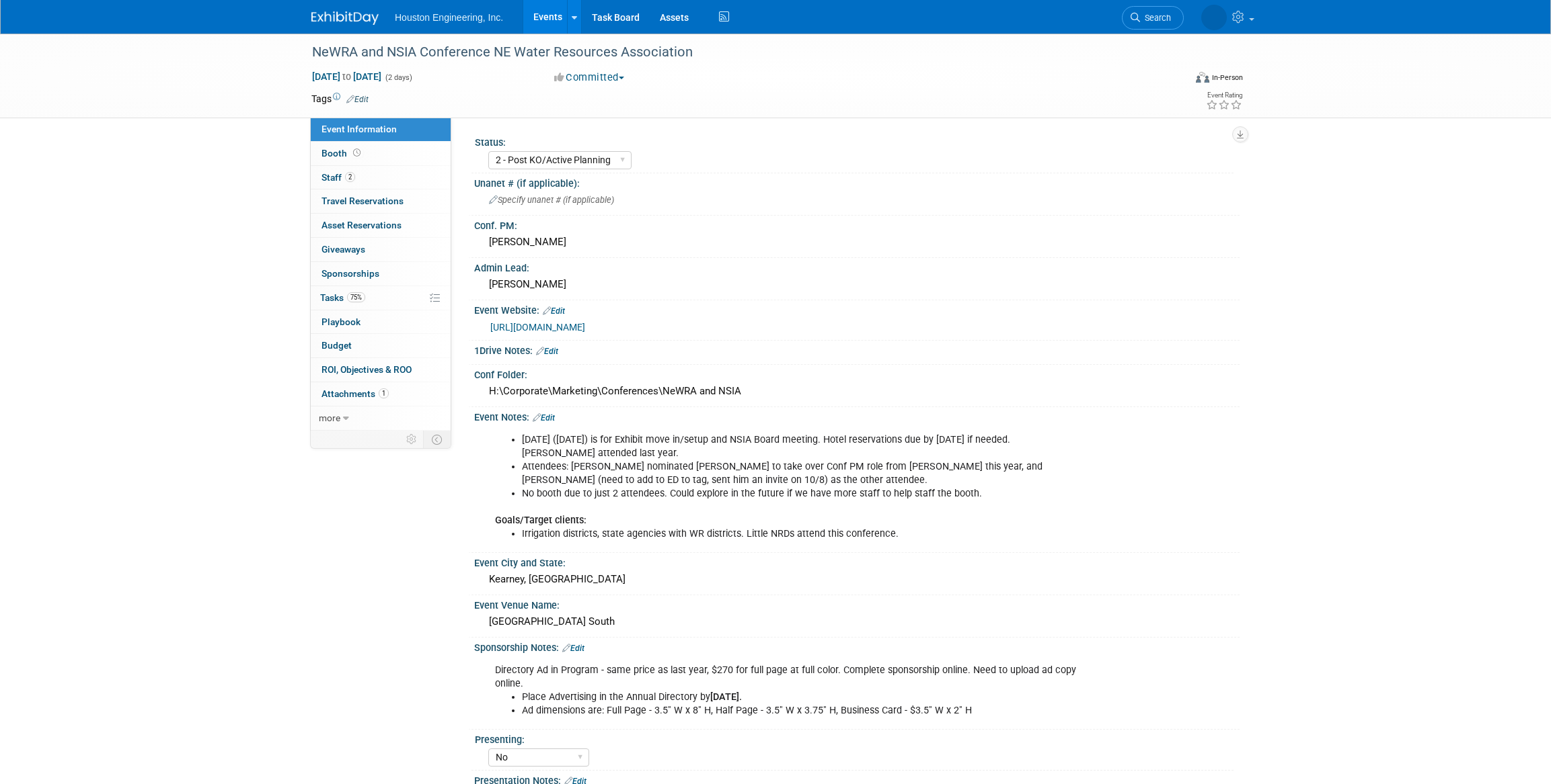
select select "2 - Post KO/Active Planning"
select select "No"
select select "Water Resources"
click at [390, 289] on link "75% Tasks 75%" at bounding box center [380, 298] width 140 height 23
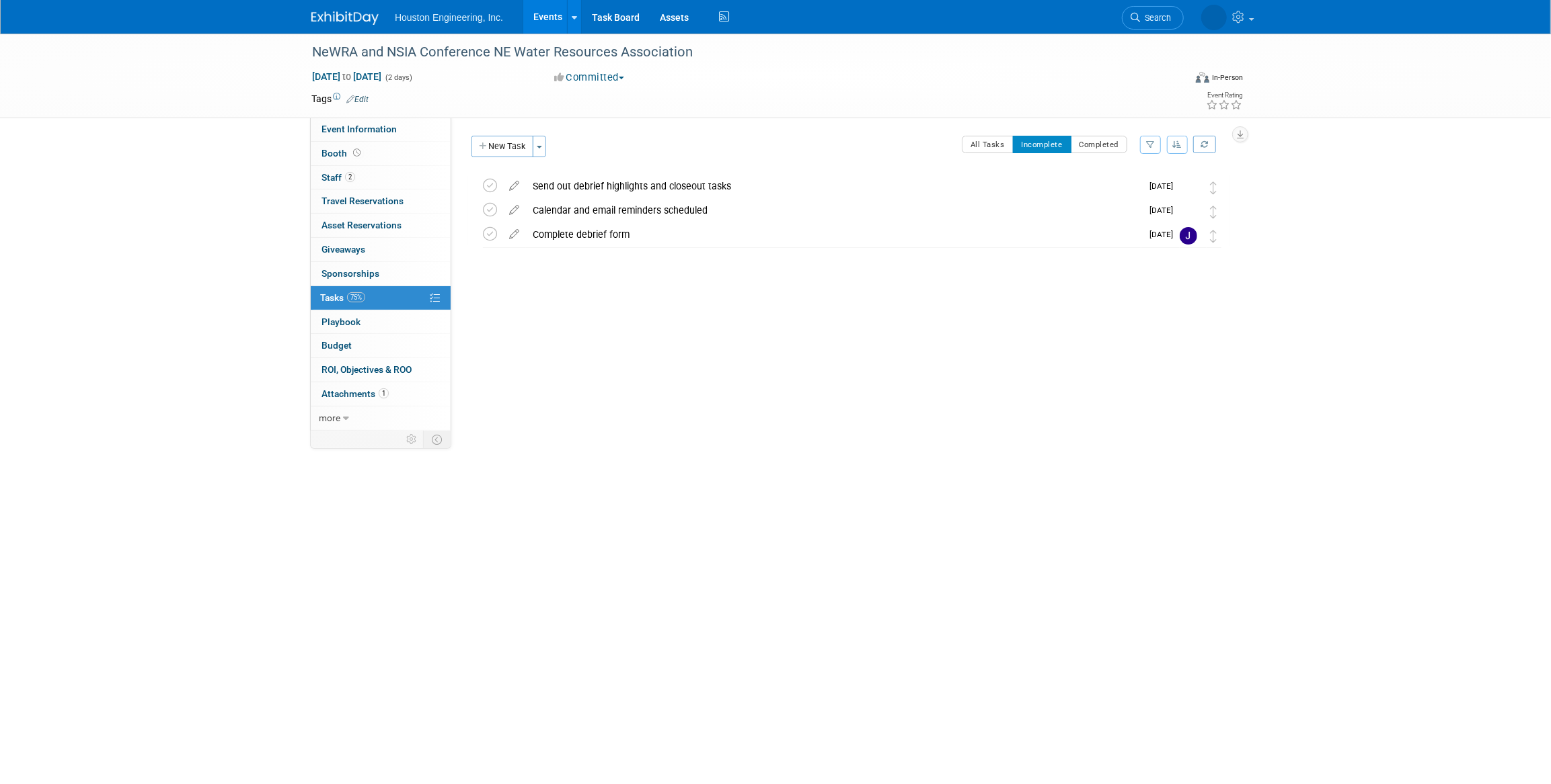
click at [540, 14] on link "Events" at bounding box center [548, 16] width 49 height 34
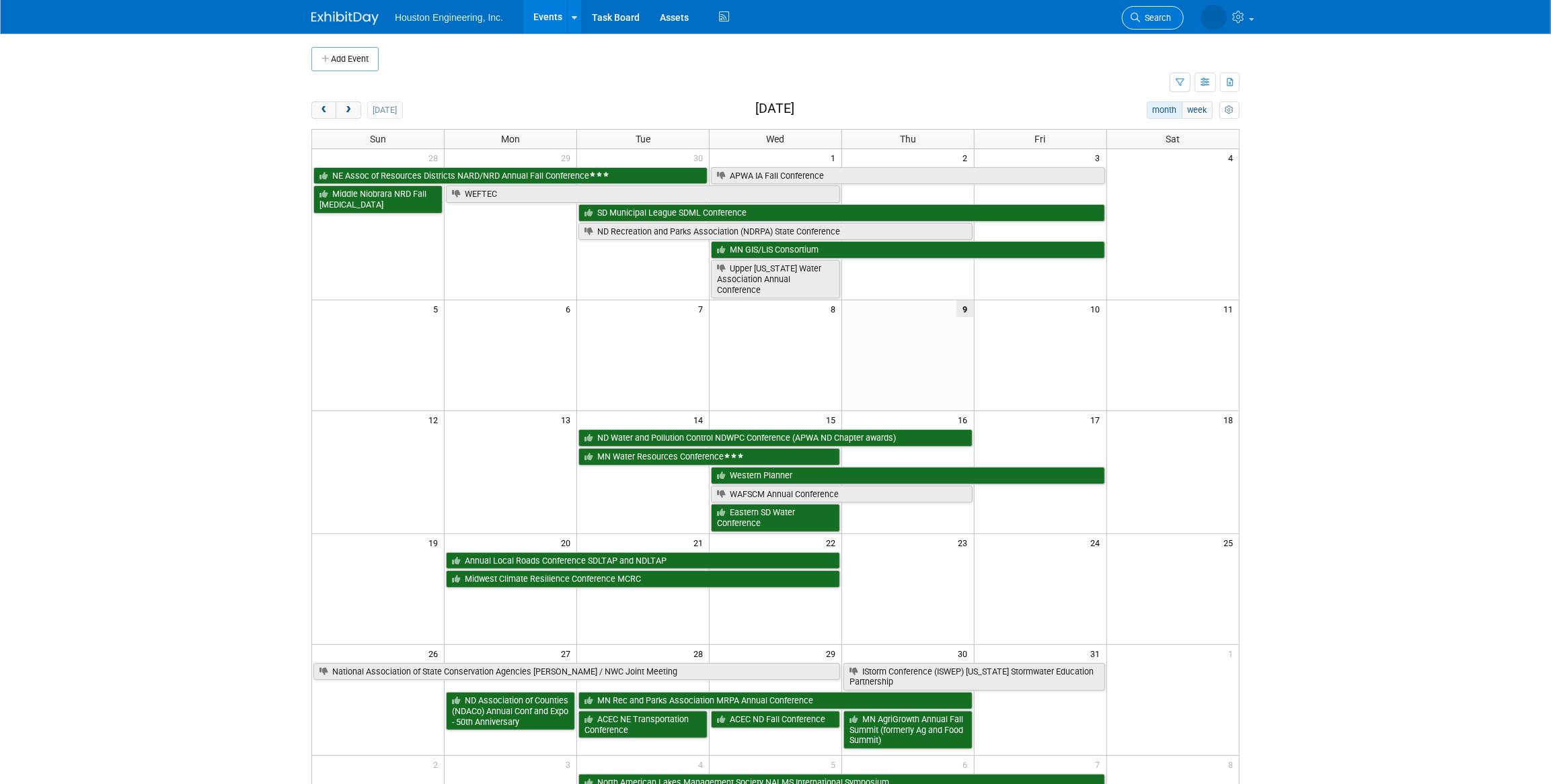
click at [1158, 23] on link "Search" at bounding box center [1152, 18] width 62 height 23
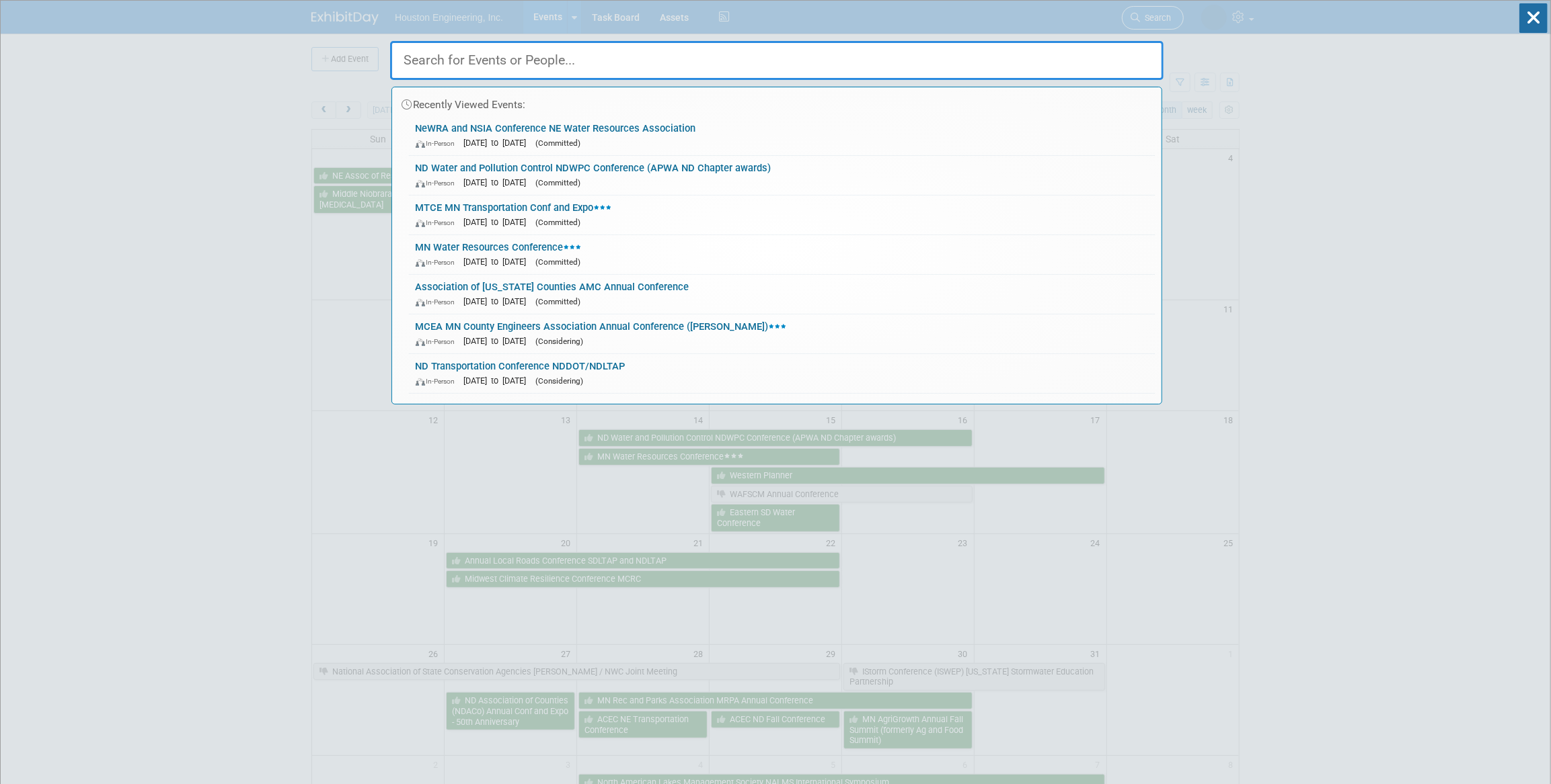
type input ","
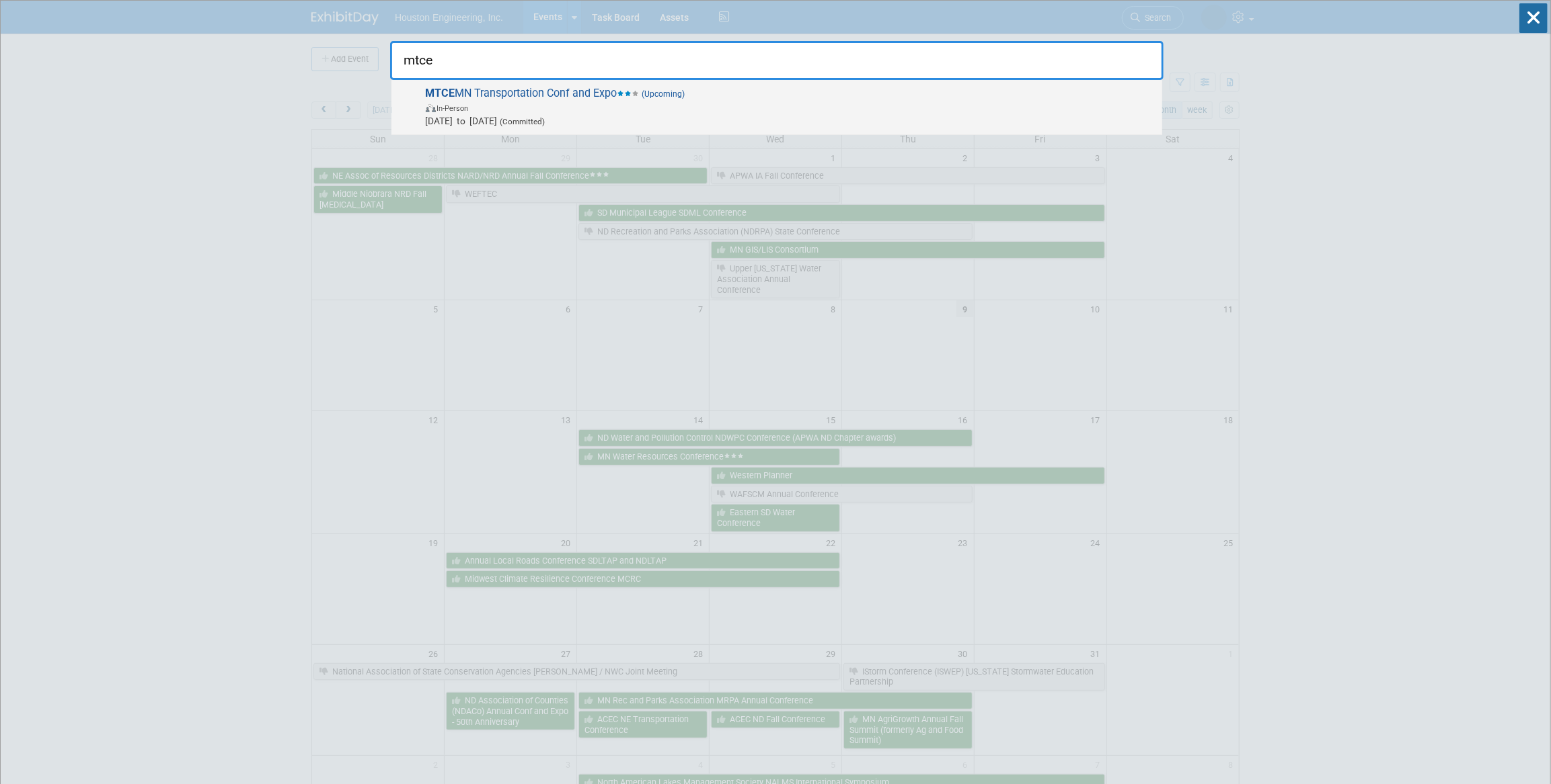
type input "mtce"
click at [776, 117] on span "Mar 18, 2026 to Mar 20, 2026 (Committed)" at bounding box center [790, 120] width 730 height 13
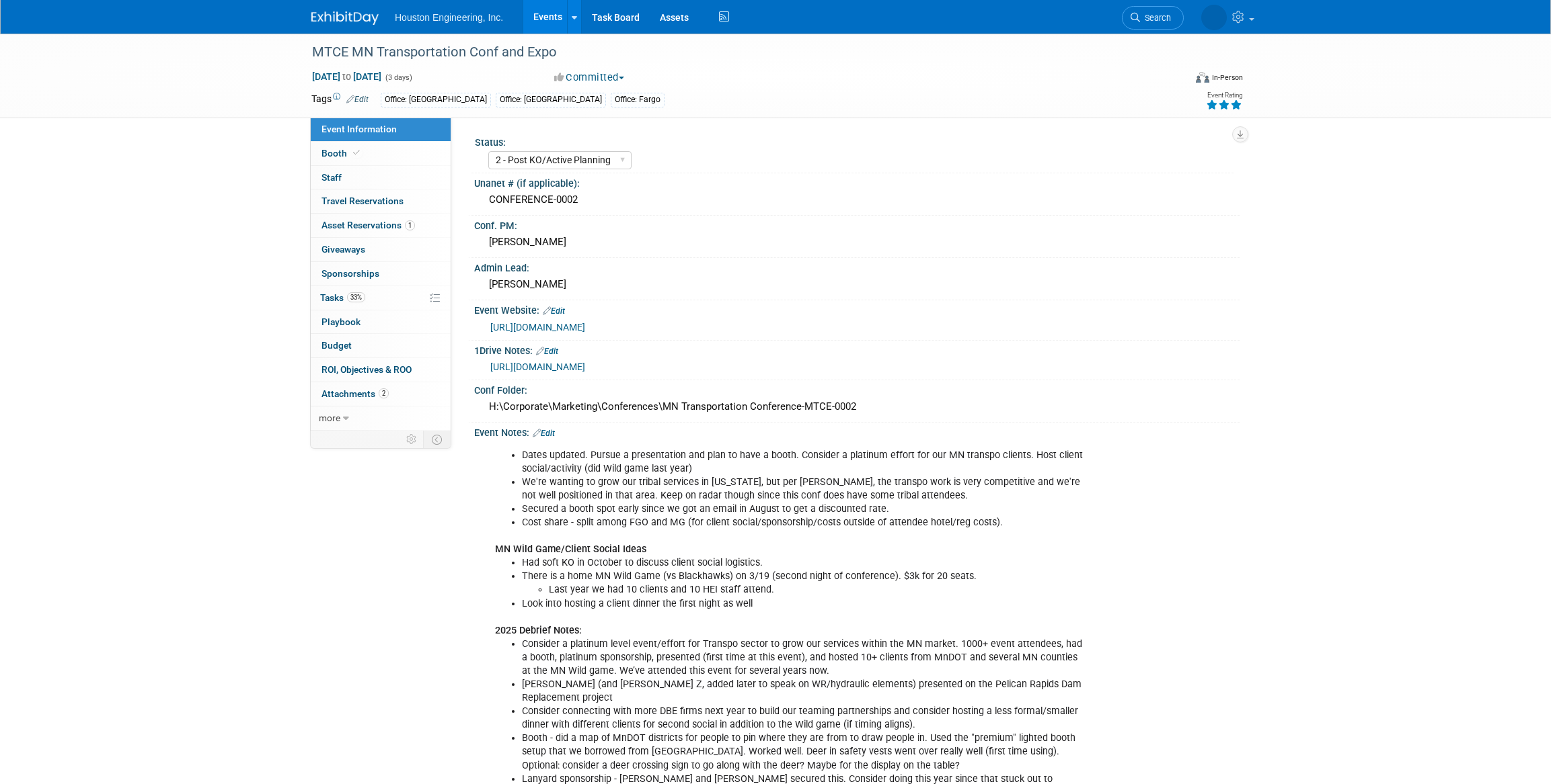
select select "2 - Post KO/Active Planning"
select select "Pending"
select select "Transportation"
click at [553, 12] on link "Events" at bounding box center [548, 16] width 49 height 34
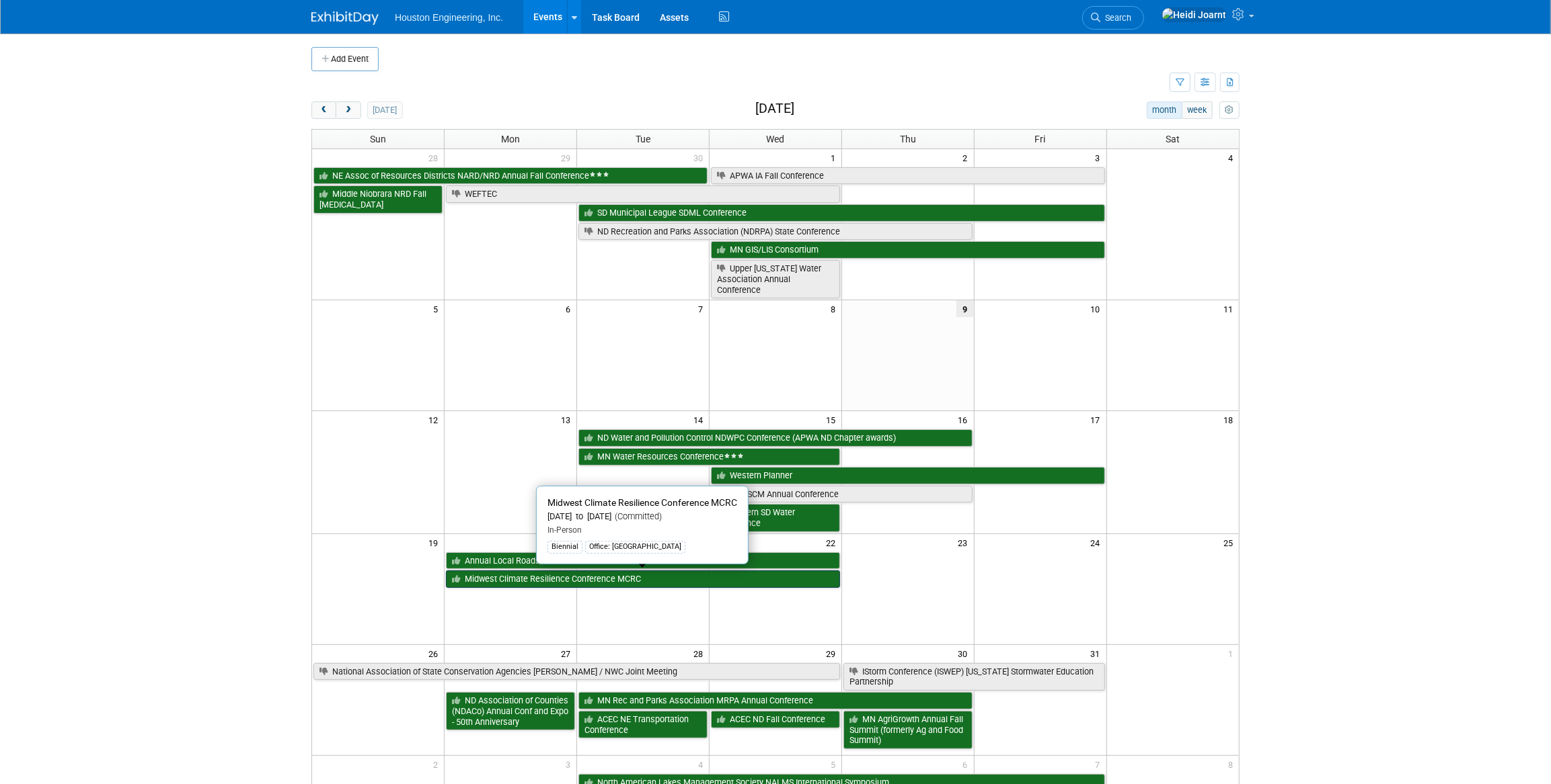
click at [640, 578] on link "Midwest Climate Resilience Conference MCRC" at bounding box center [643, 579] width 394 height 17
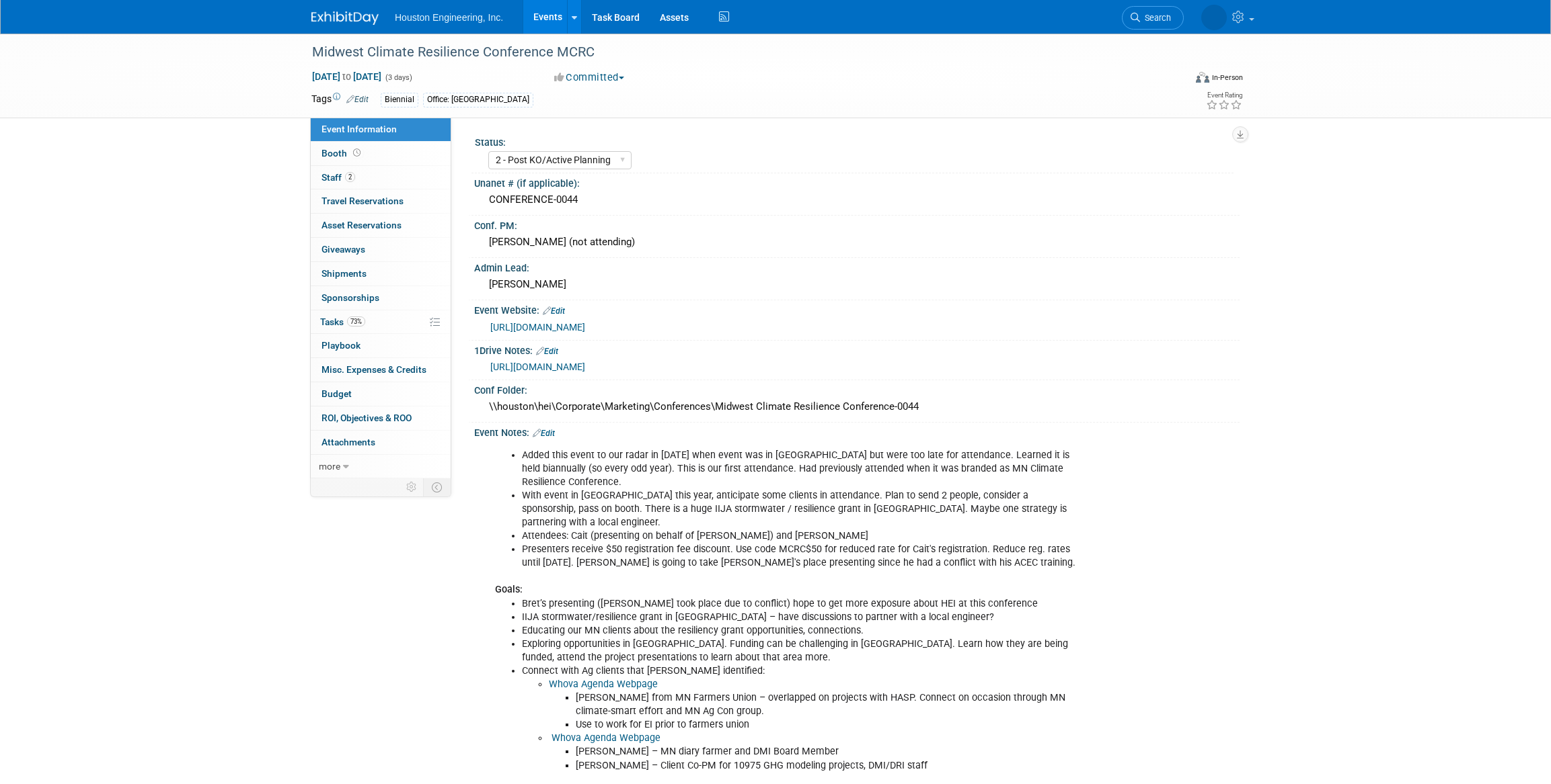
select select "2 - Post KO/Active Planning"
select select "Yes"
select select "Environmental"
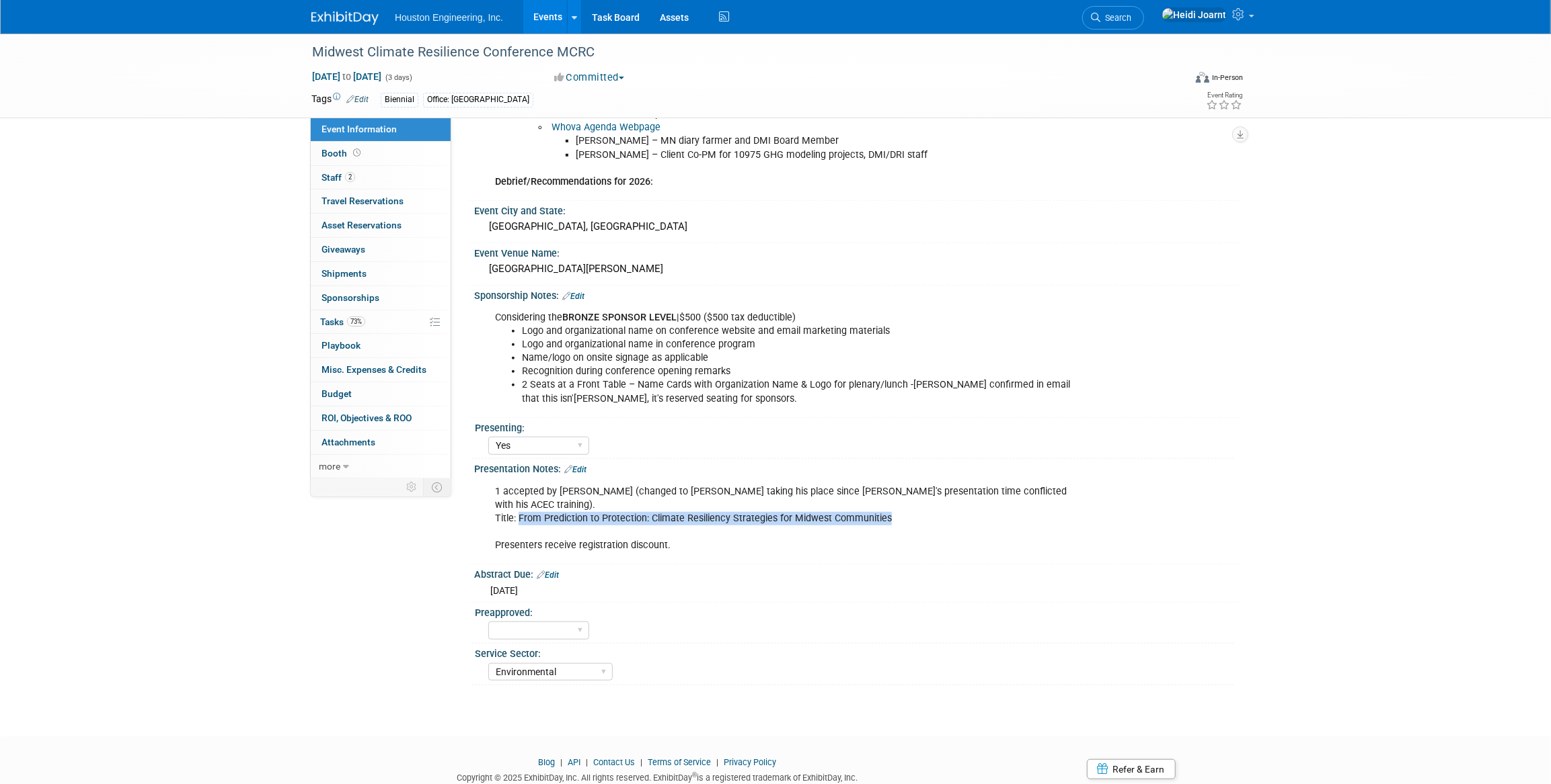
drag, startPoint x: 519, startPoint y: 491, endPoint x: 899, endPoint y: 495, distance: 380.0
click at [899, 495] on div "1 accepted by [PERSON_NAME] (changed to [PERSON_NAME] taking his place since [P…" at bounding box center [788, 518] width 606 height 81
copy div "From Prediction to Protection: Climate Resiliency Strategies for Midwest Commun…"
